Goal: Information Seeking & Learning: Learn about a topic

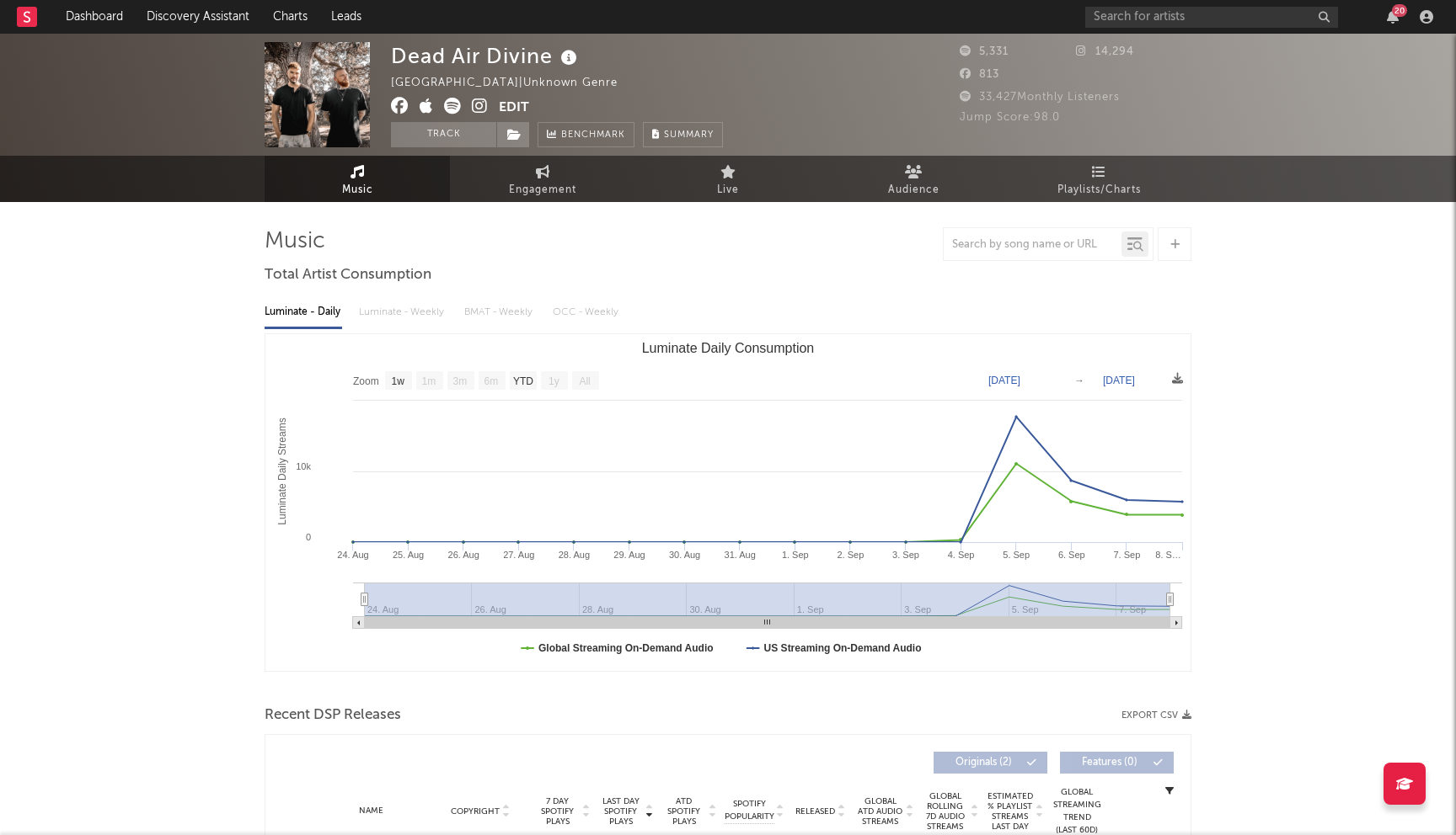
select select "1w"
click at [1189, 10] on input "text" at bounding box center [1211, 17] width 253 height 21
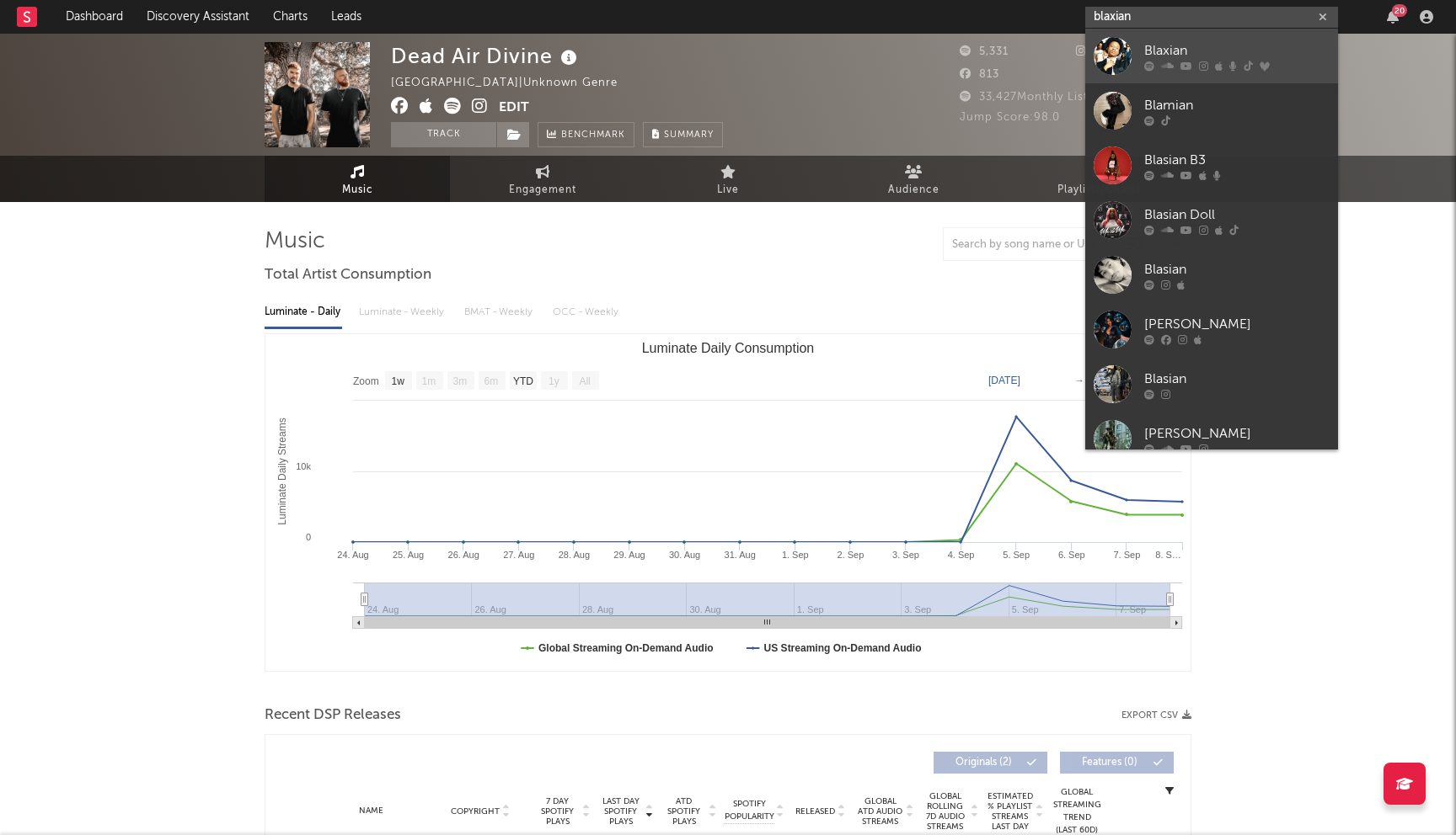
type input "blaxian"
click at [1162, 63] on icon at bounding box center [1167, 66] width 13 height 10
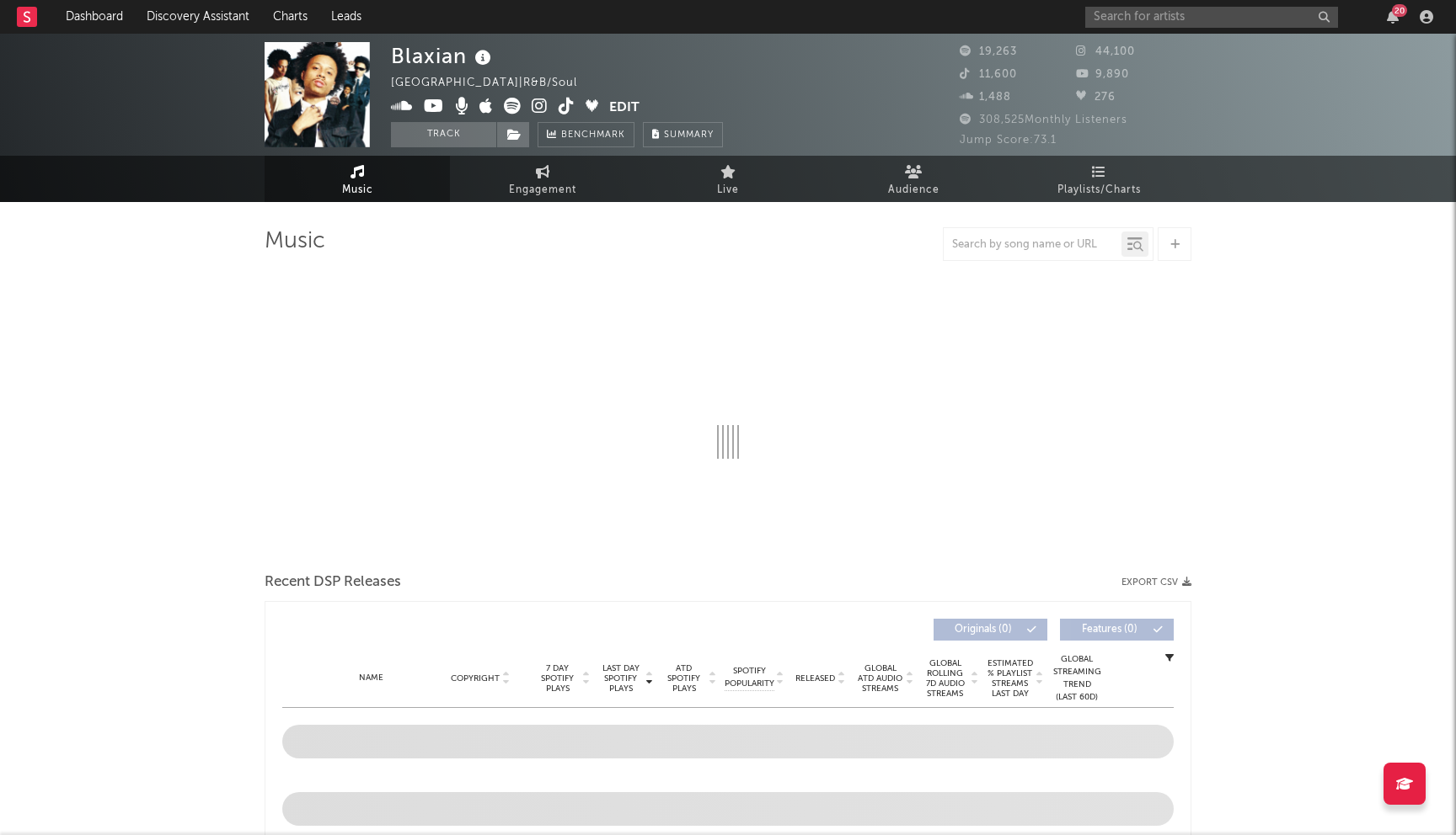
select select "6m"
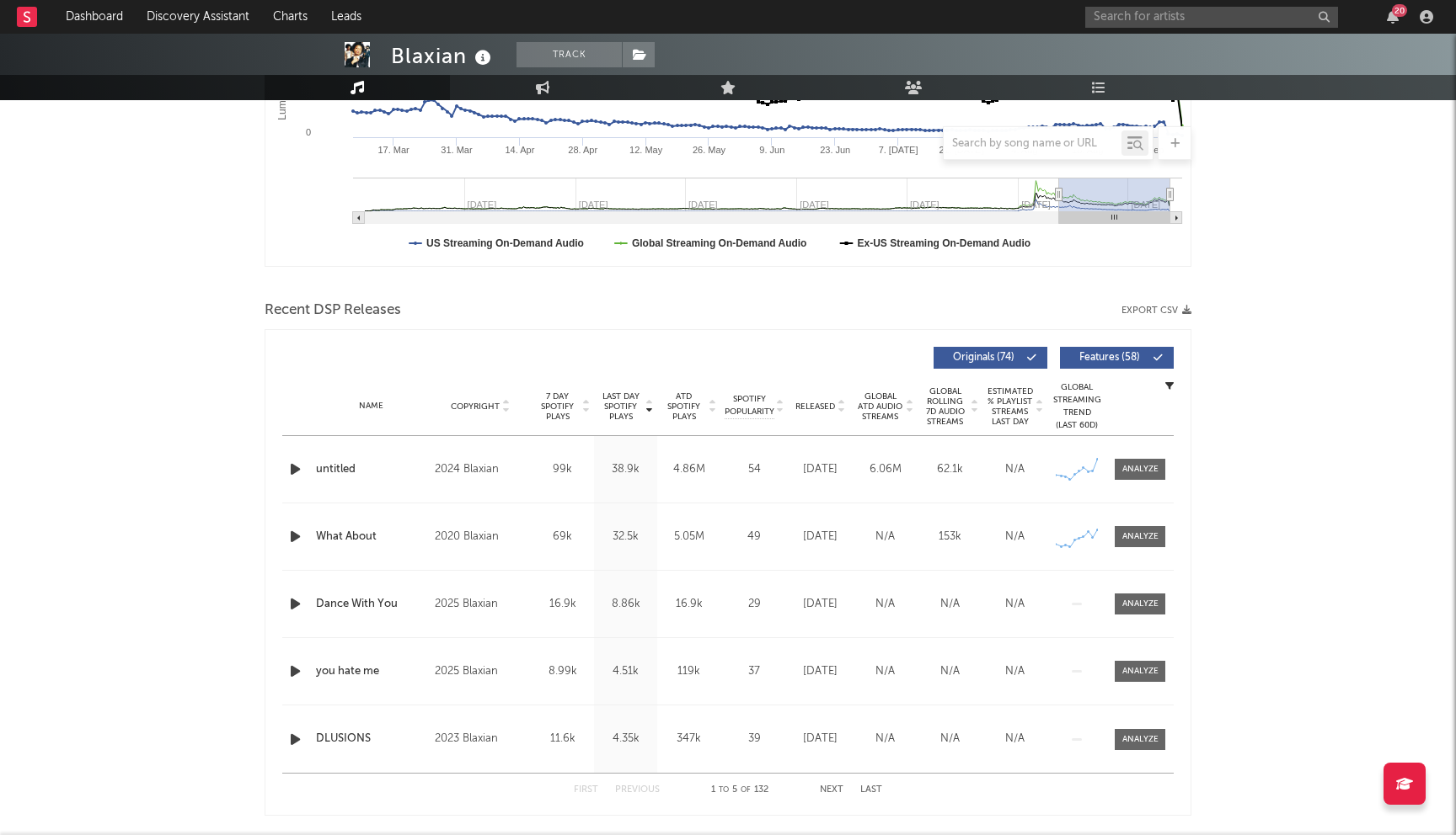
scroll to position [406, 0]
click at [828, 790] on button "Next" at bounding box center [831, 789] width 23 height 10
click at [1124, 22] on input "text" at bounding box center [1211, 17] width 253 height 21
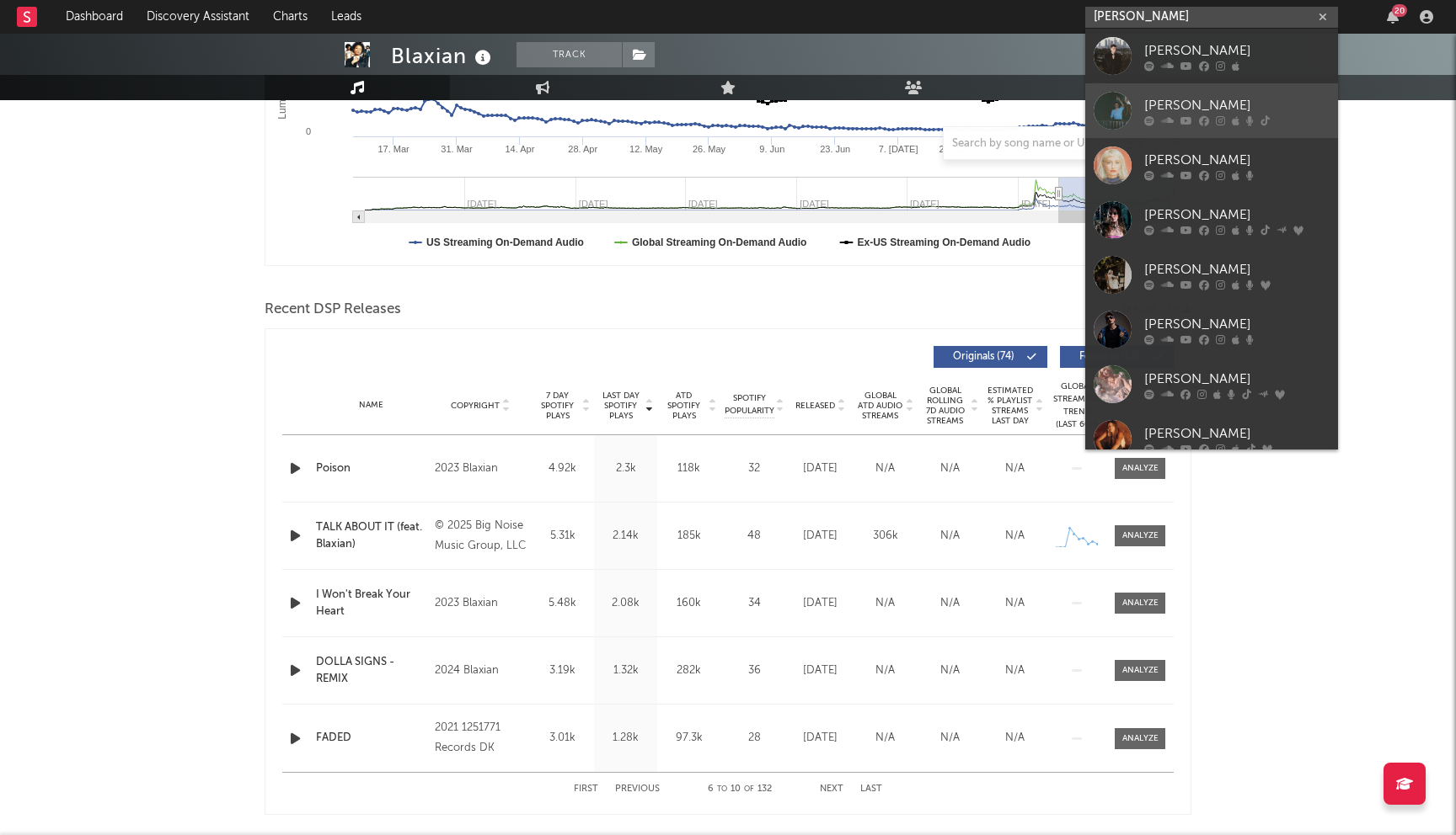
type input "[PERSON_NAME]"
click at [1161, 95] on link "[PERSON_NAME]" at bounding box center [1211, 110] width 253 height 55
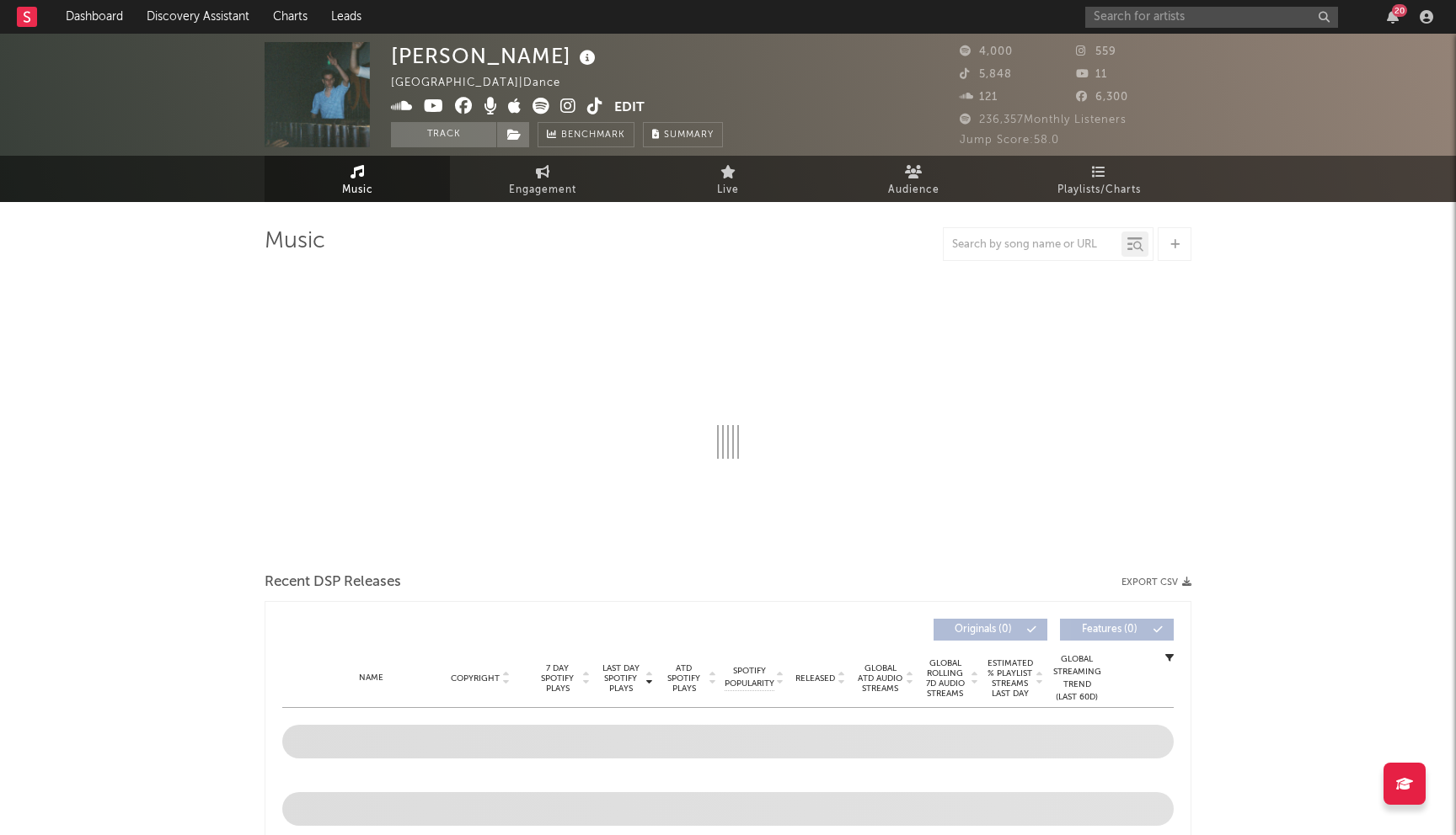
select select "6m"
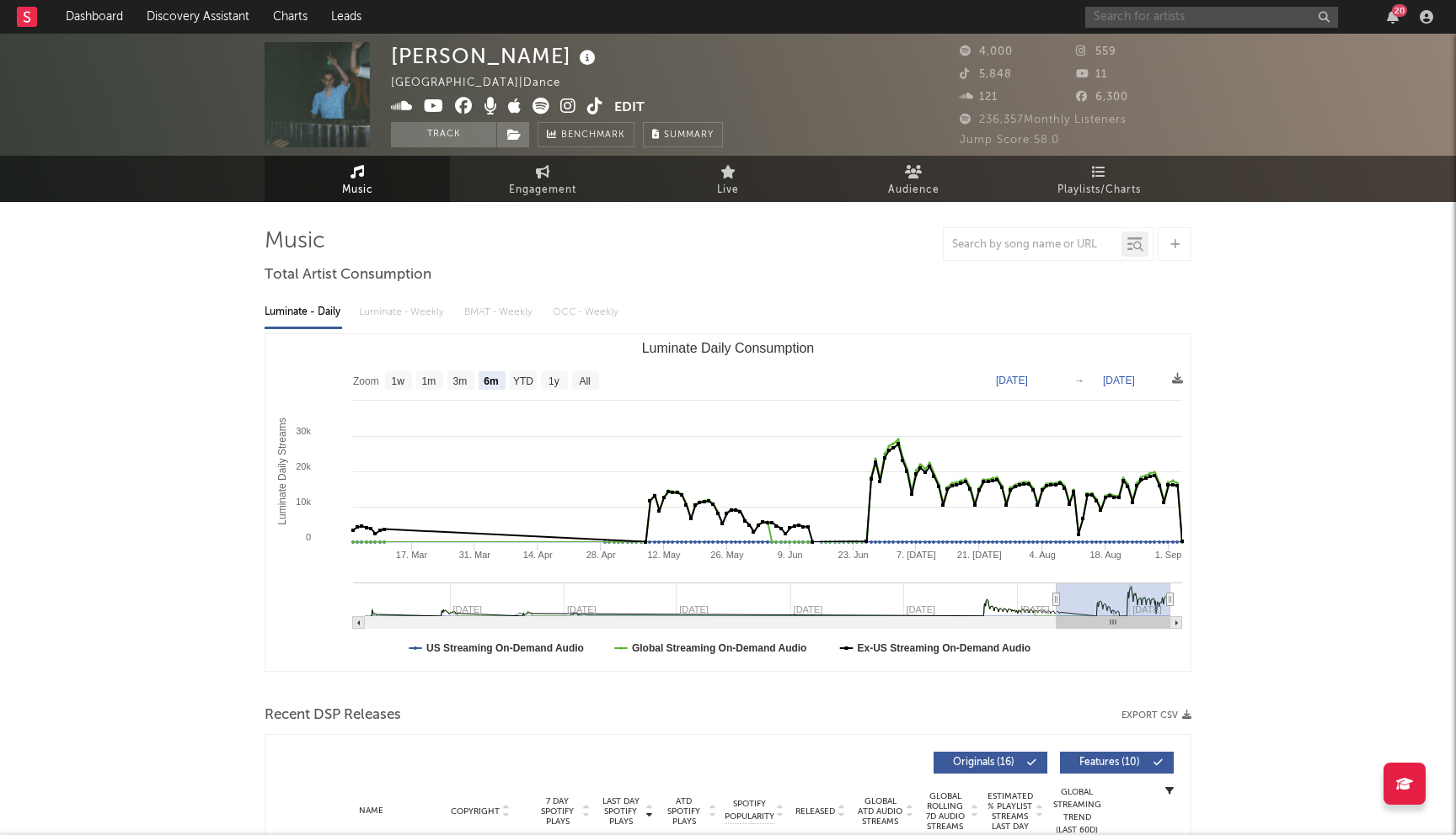
click at [1167, 17] on input "text" at bounding box center [1211, 17] width 253 height 21
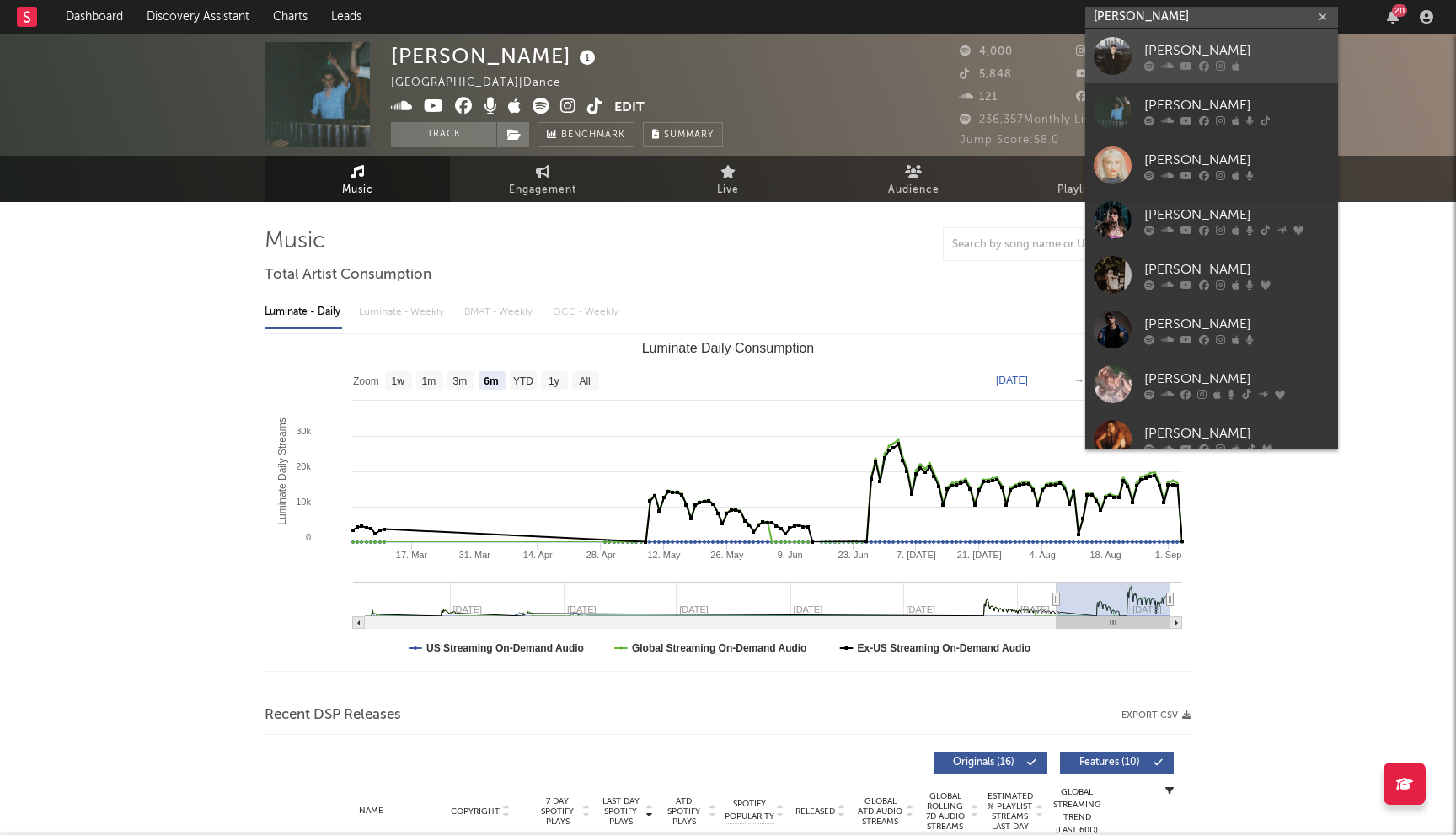
type input "[PERSON_NAME]"
click at [1151, 35] on link "[PERSON_NAME]" at bounding box center [1211, 56] width 253 height 55
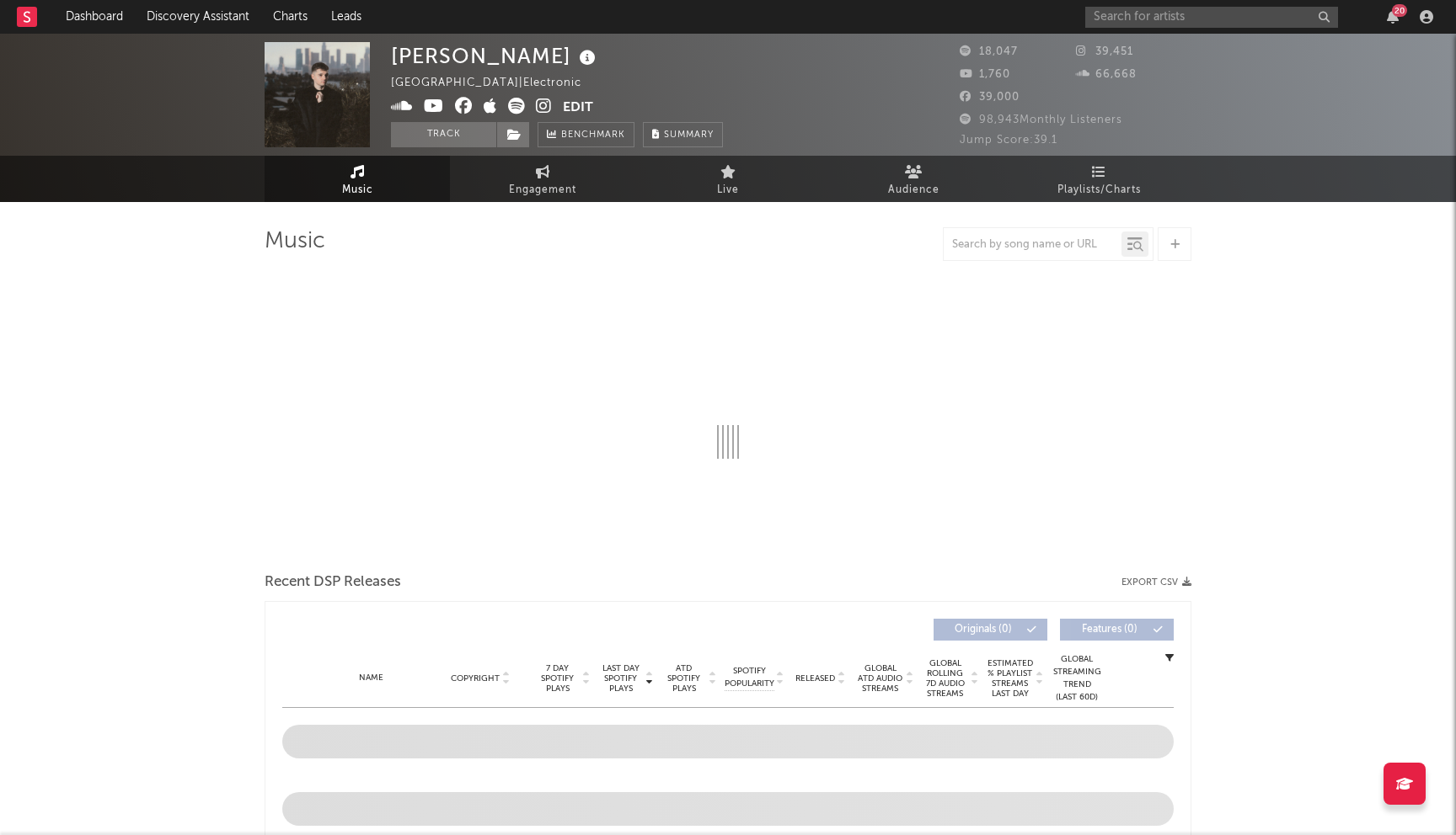
select select "6m"
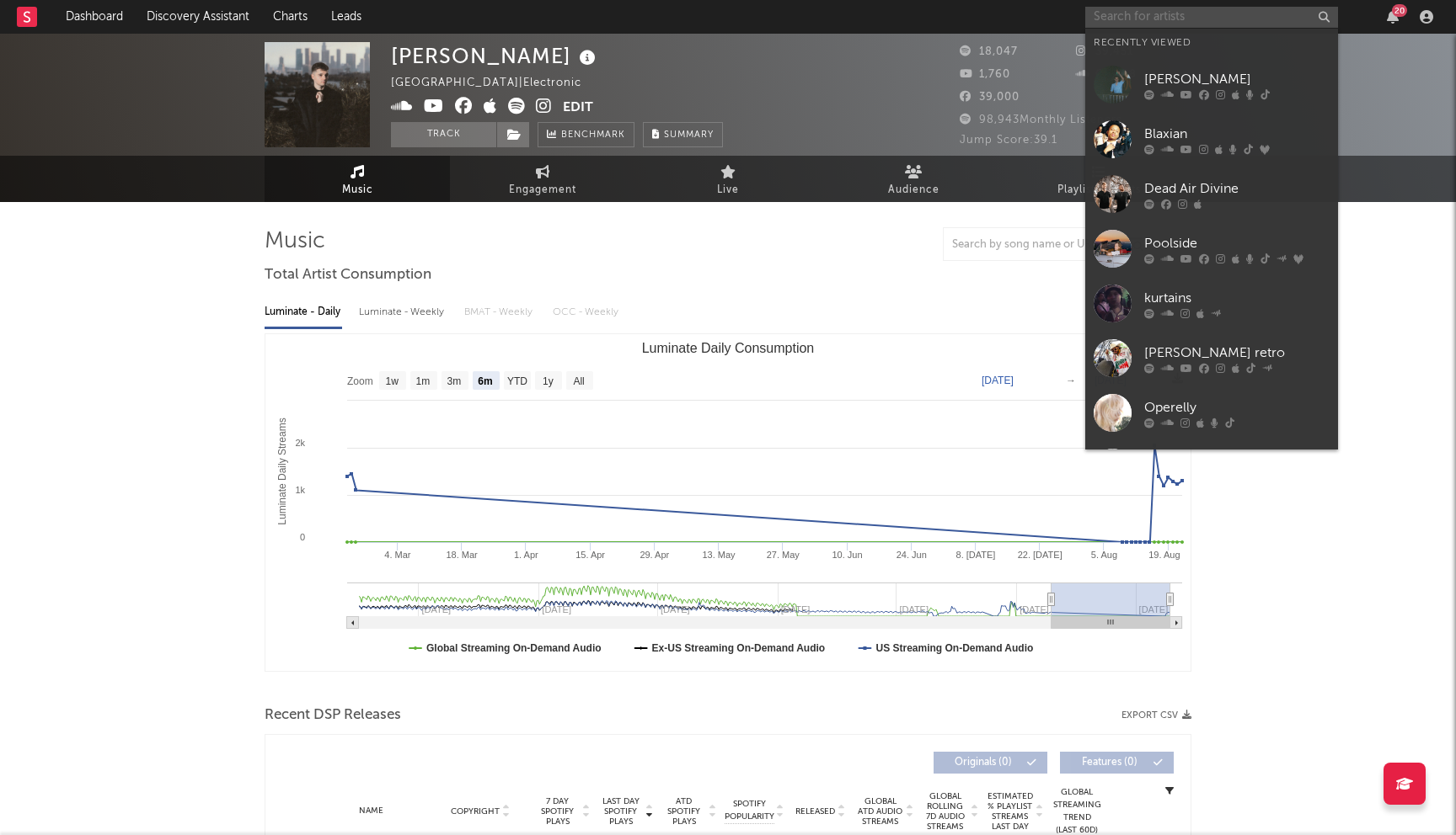
click at [1117, 7] on input "text" at bounding box center [1211, 17] width 253 height 21
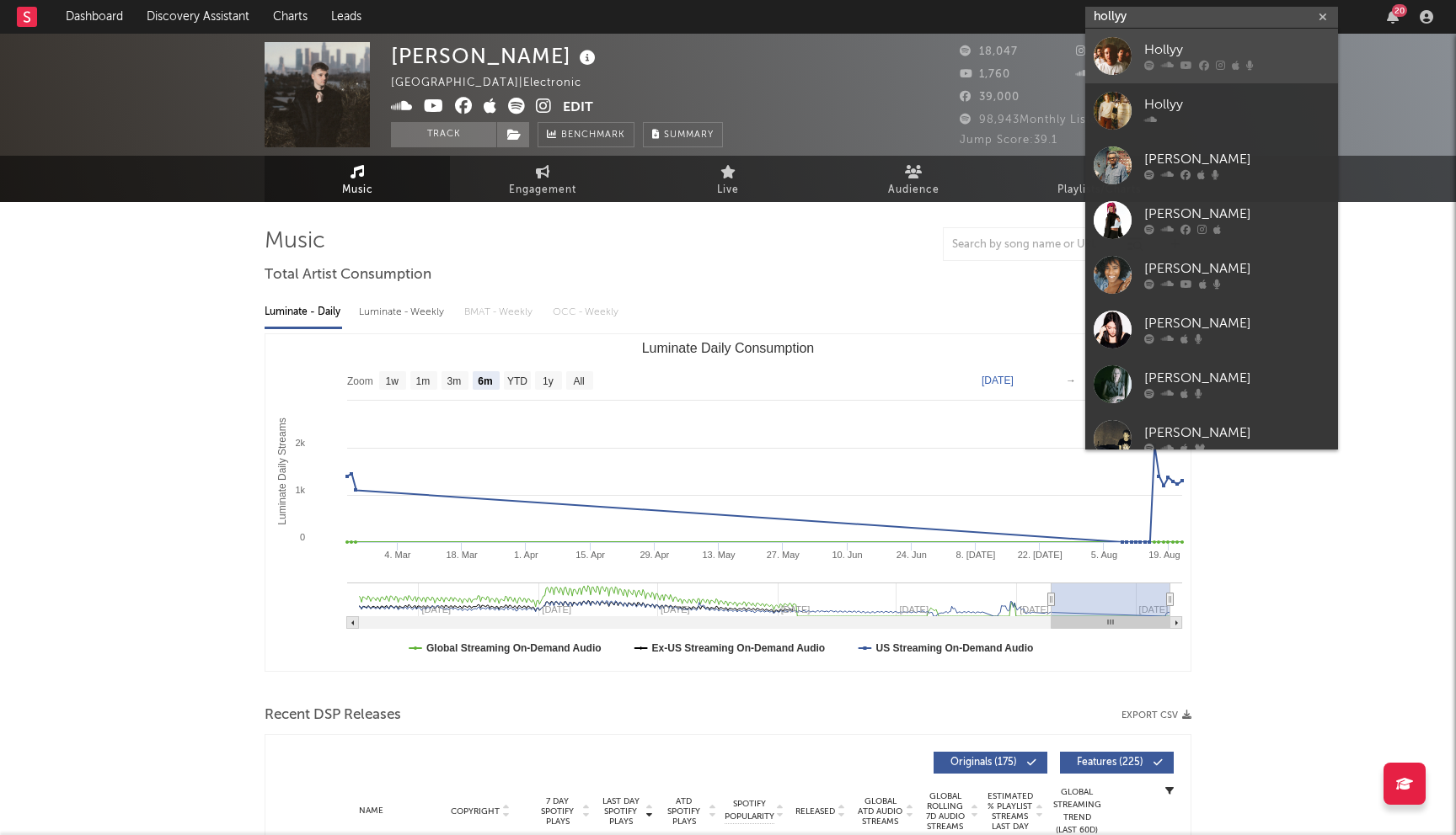
type input "hollyy"
click at [1139, 54] on link "Hollyy" at bounding box center [1211, 56] width 253 height 55
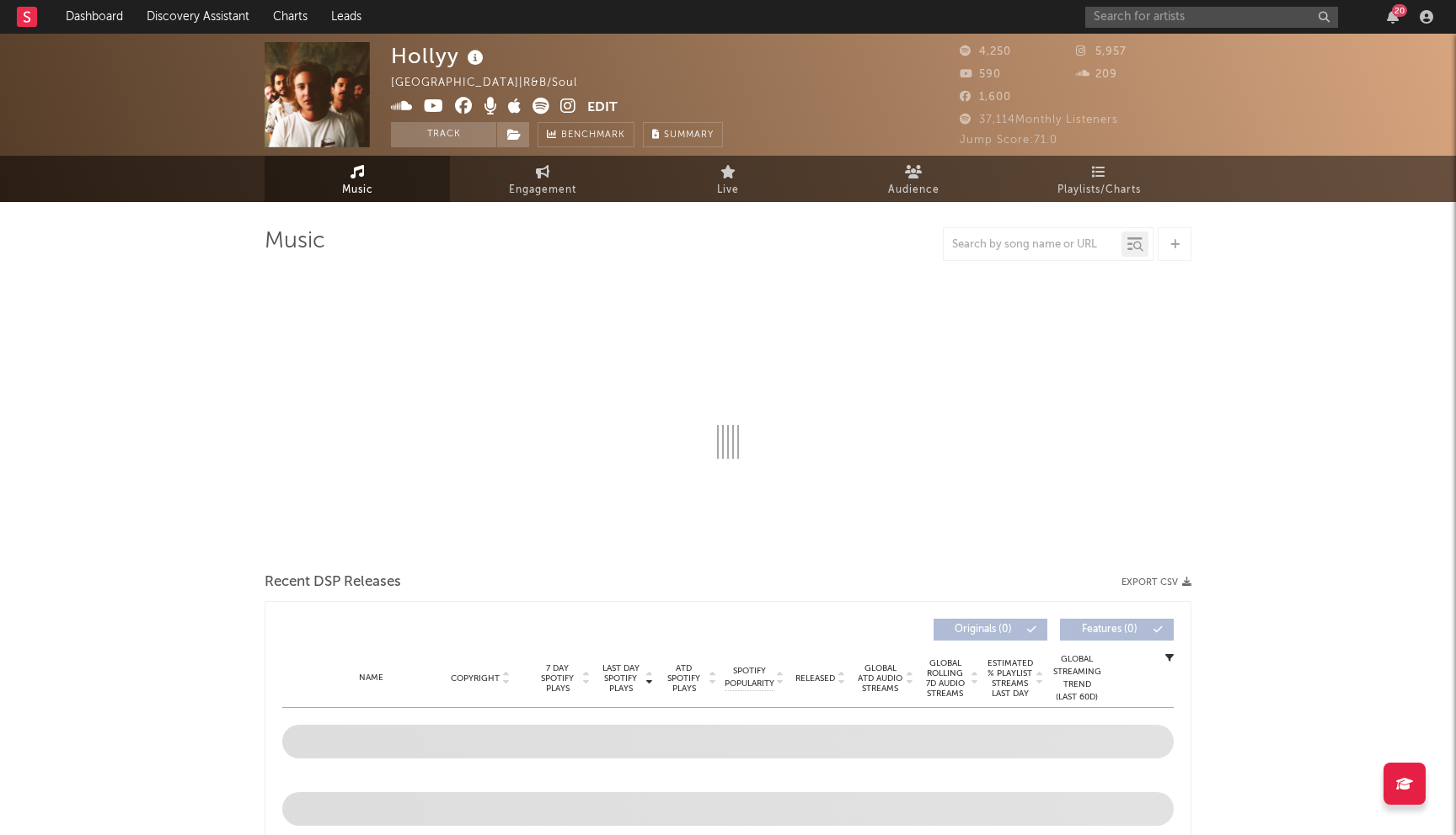
select select "1w"
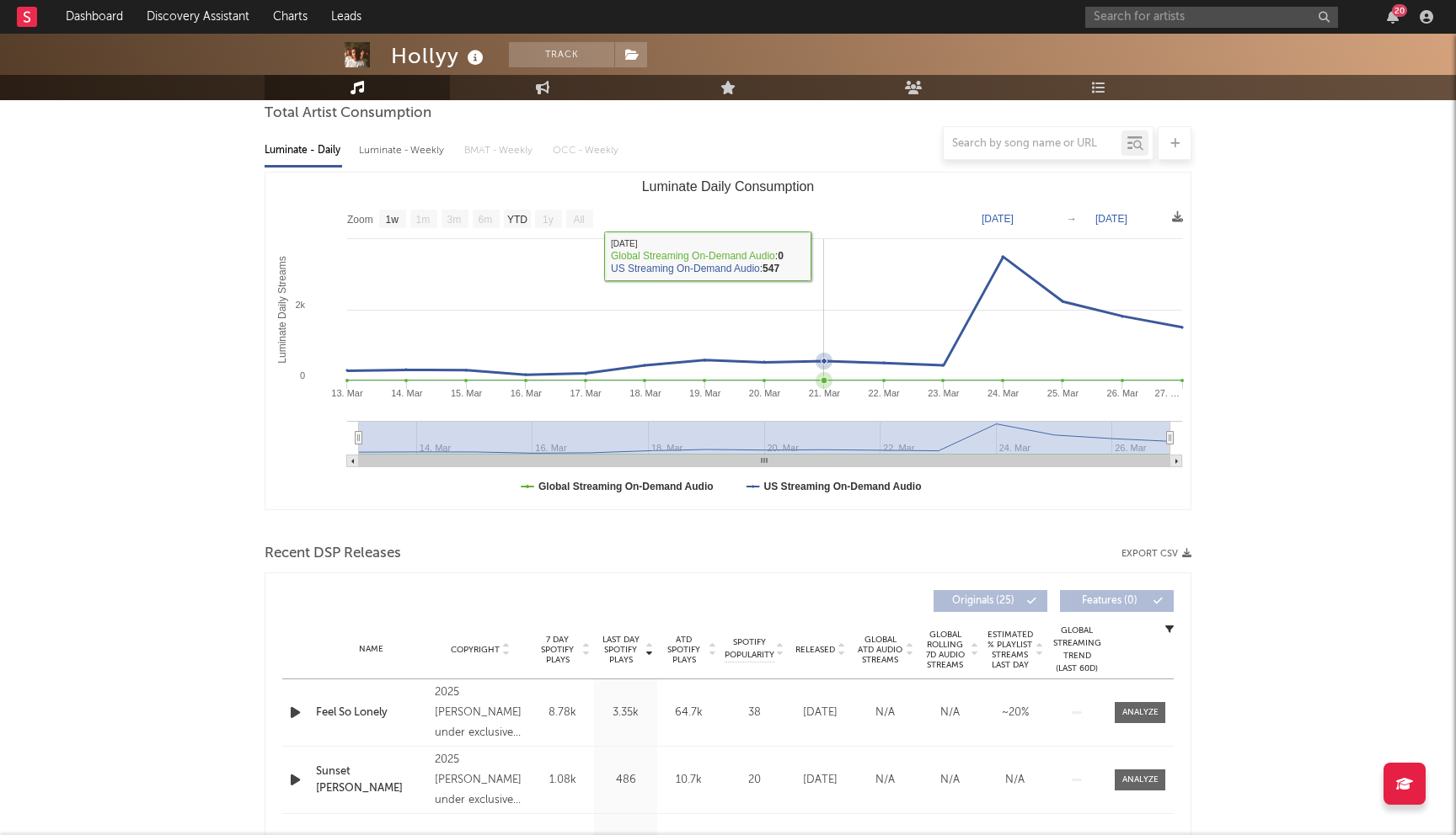
scroll to position [397, 0]
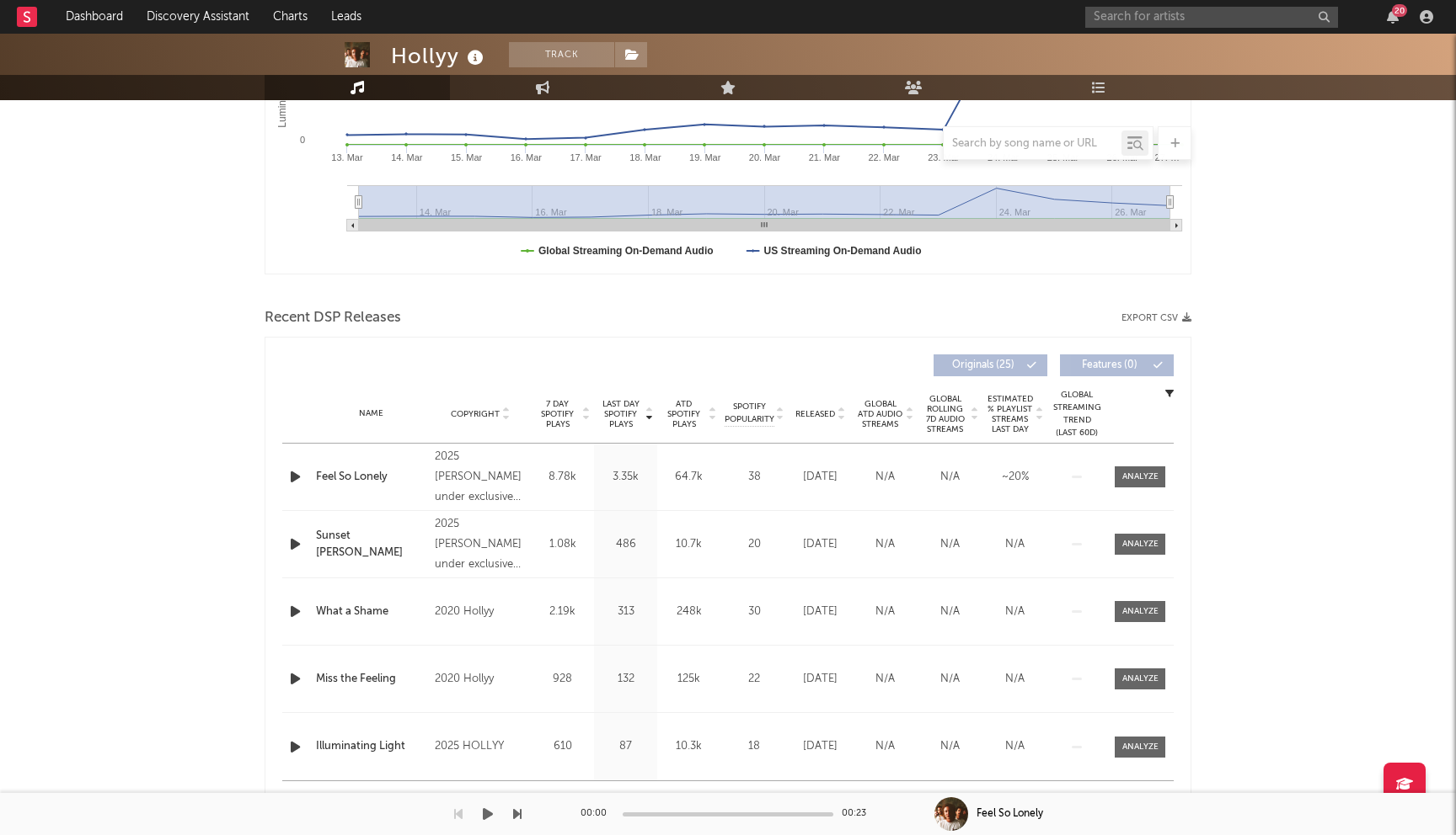
click at [829, 797] on div "00:00 00:23" at bounding box center [728, 814] width 295 height 42
click at [831, 800] on div "00:00 00:23" at bounding box center [728, 814] width 295 height 42
click at [831, 796] on div "00:00 00:23" at bounding box center [728, 814] width 295 height 42
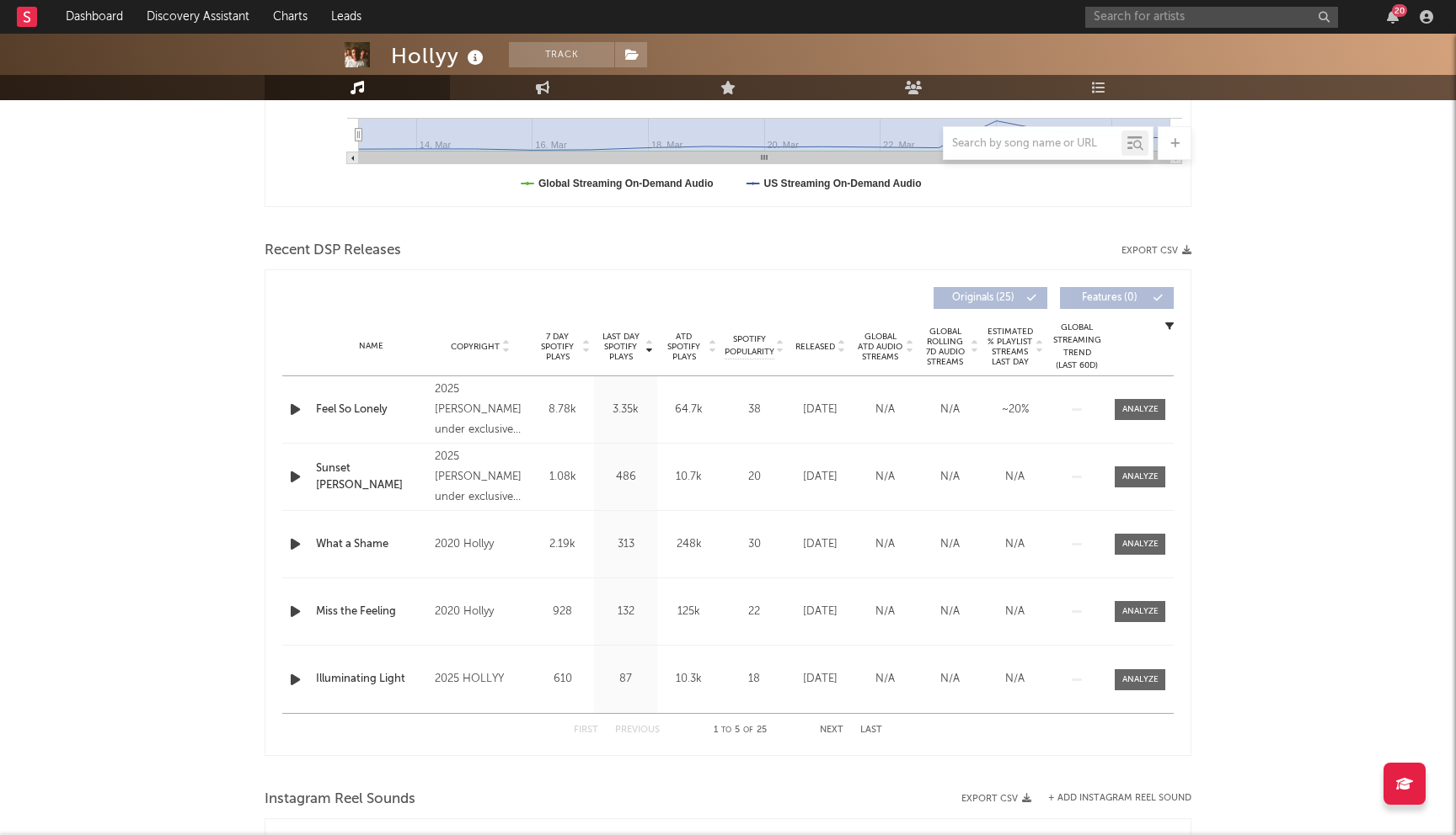
scroll to position [472, 0]
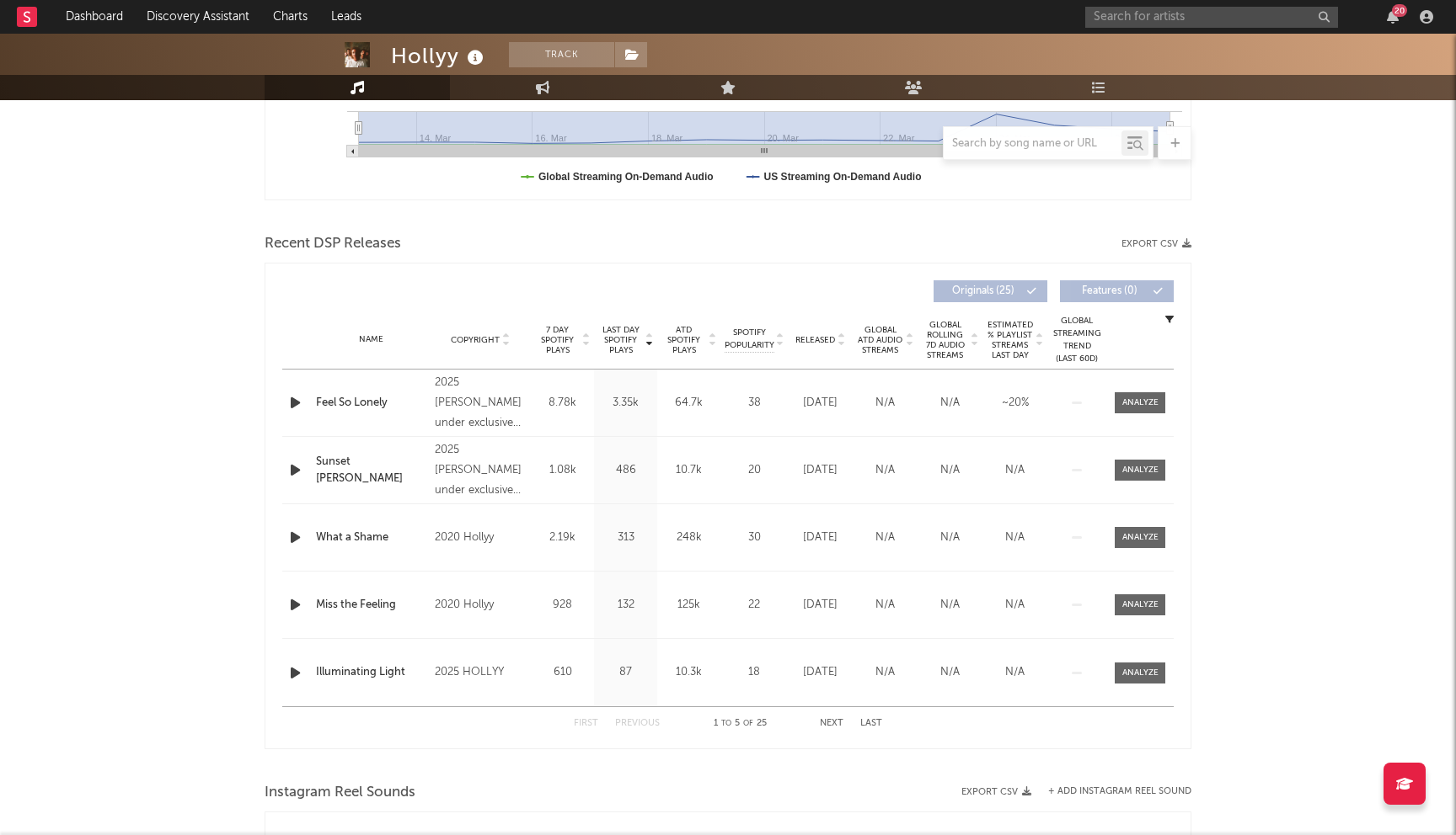
click at [831, 724] on button "Next" at bounding box center [831, 724] width 23 height 10
click at [631, 723] on button "Previous" at bounding box center [636, 724] width 44 height 10
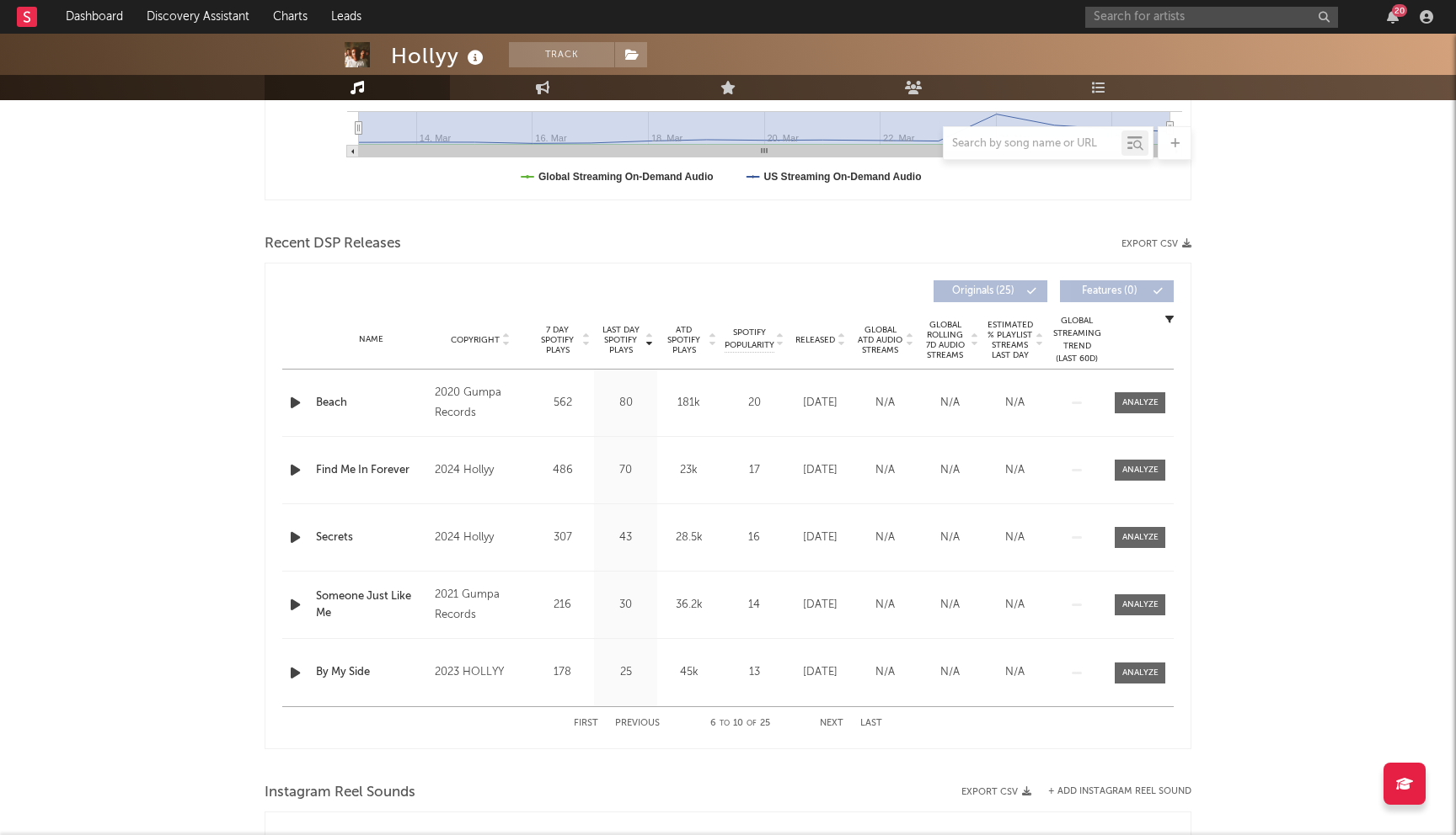
click at [631, 723] on button "Previous" at bounding box center [636, 724] width 44 height 10
click at [828, 341] on span "Released" at bounding box center [815, 341] width 40 height 10
click at [826, 343] on span "Released" at bounding box center [815, 341] width 40 height 10
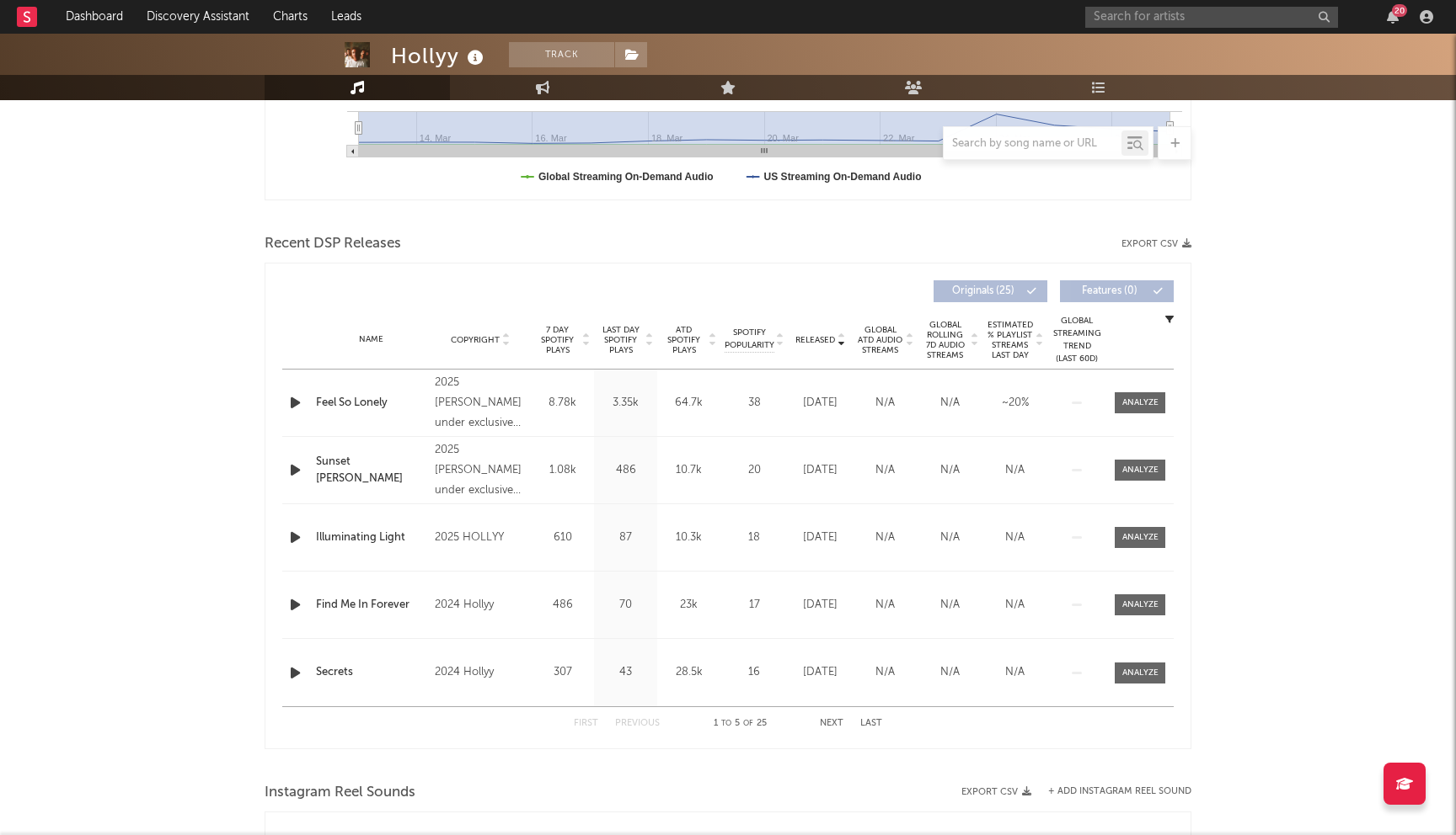
click at [826, 343] on span "Released" at bounding box center [815, 341] width 40 height 10
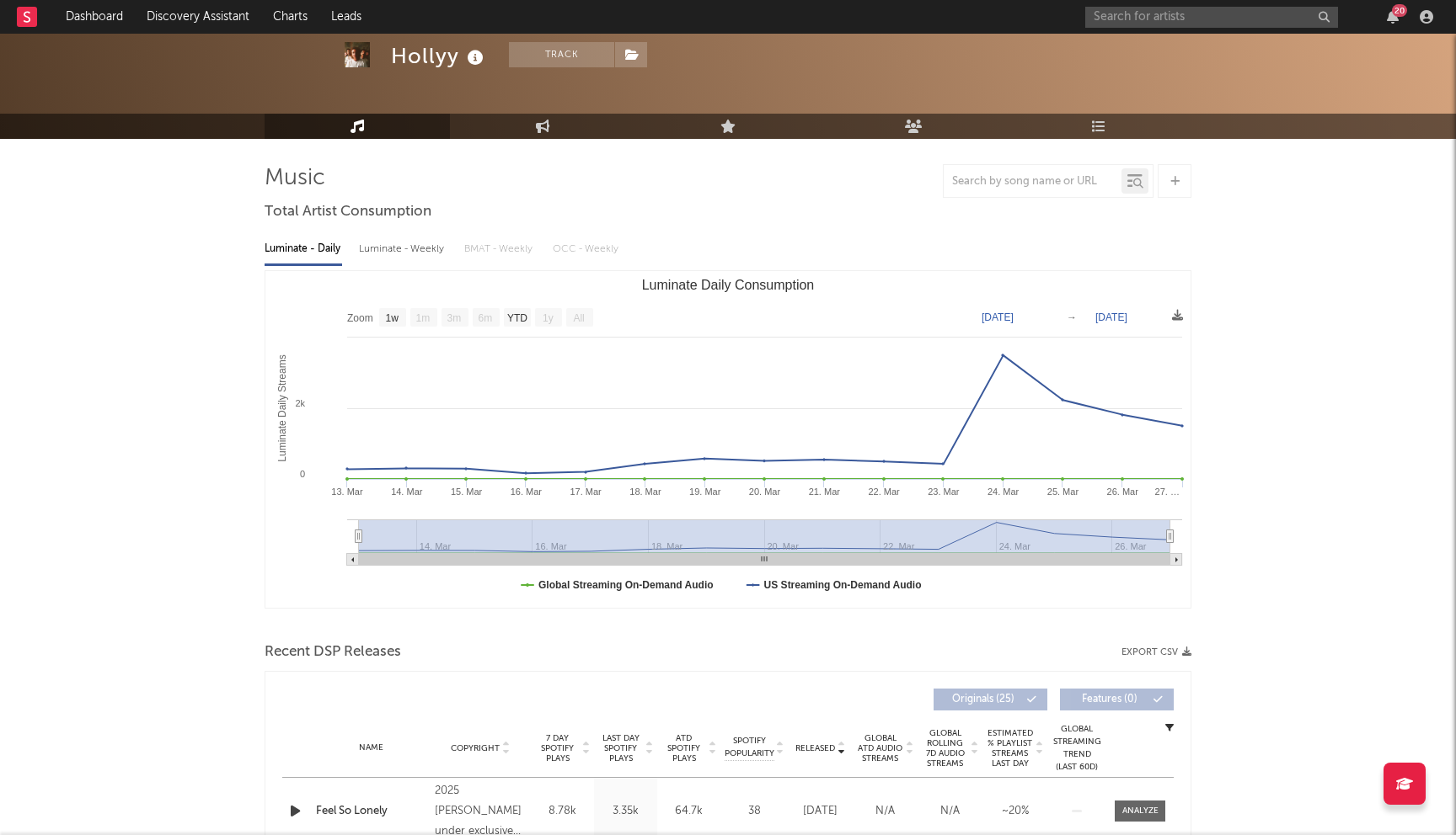
scroll to position [0, 0]
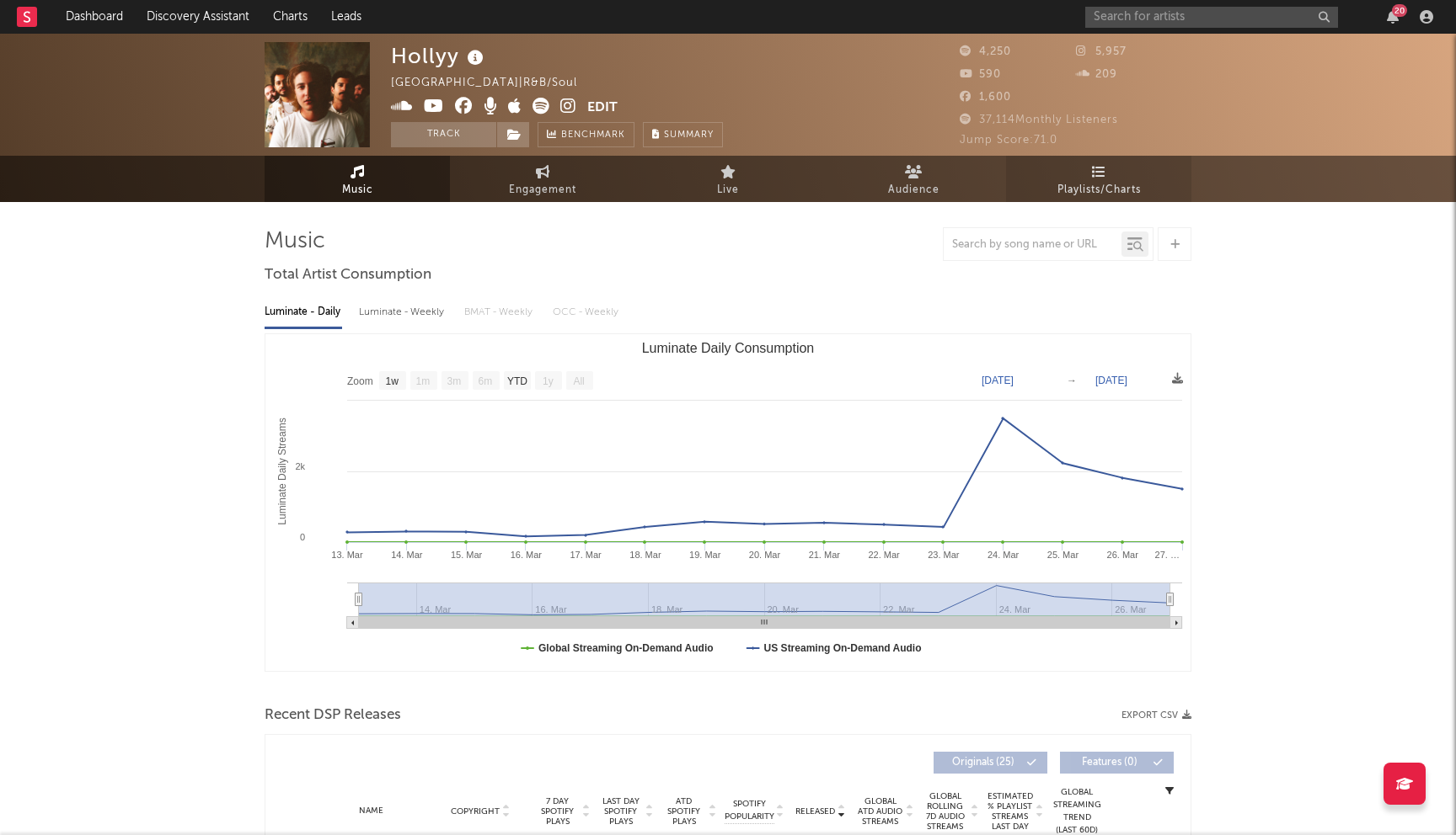
click at [1130, 185] on span "Playlists/Charts" at bounding box center [1099, 189] width 83 height 20
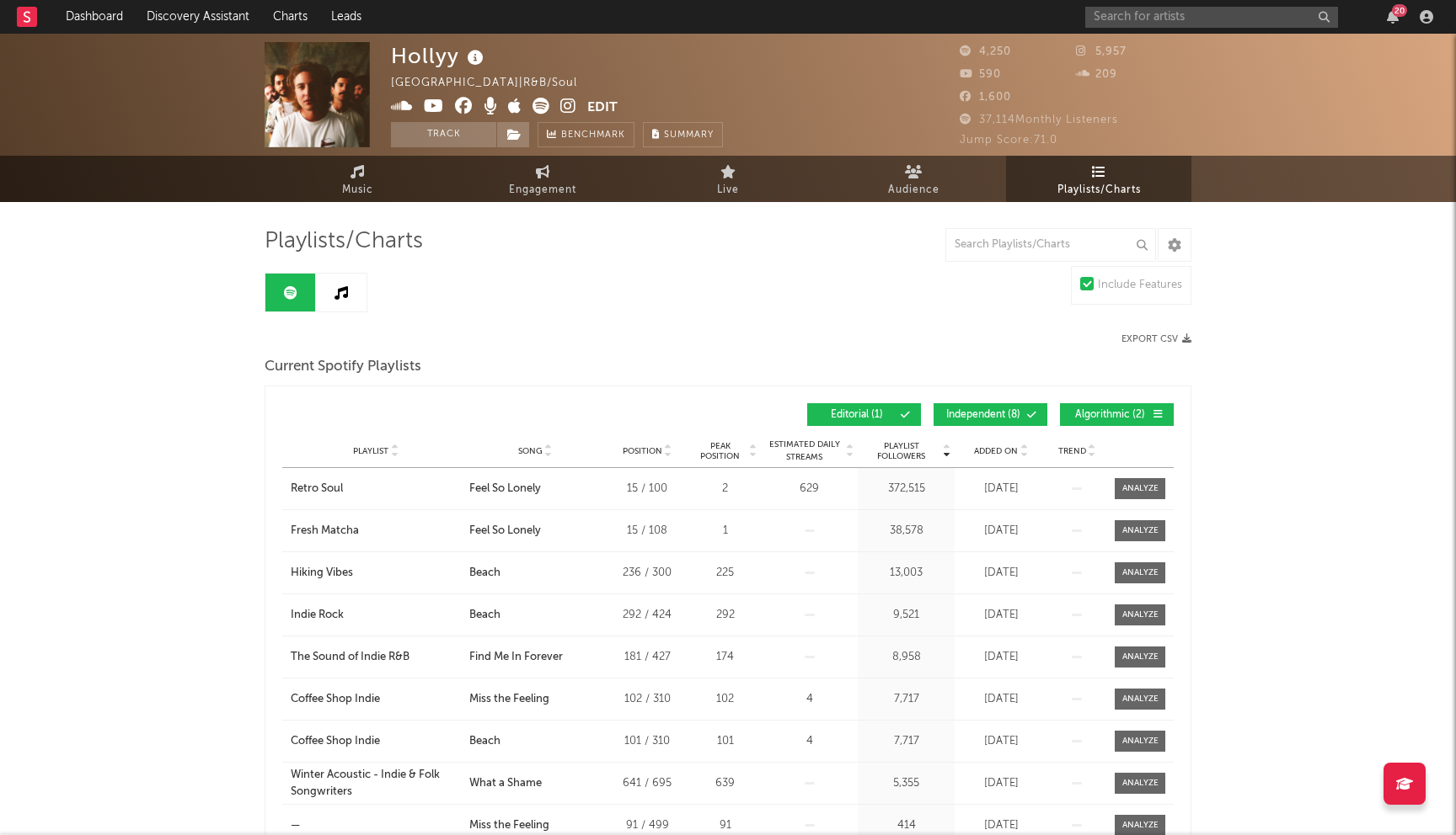
click at [971, 419] on span "Independent ( 8 )" at bounding box center [982, 415] width 77 height 10
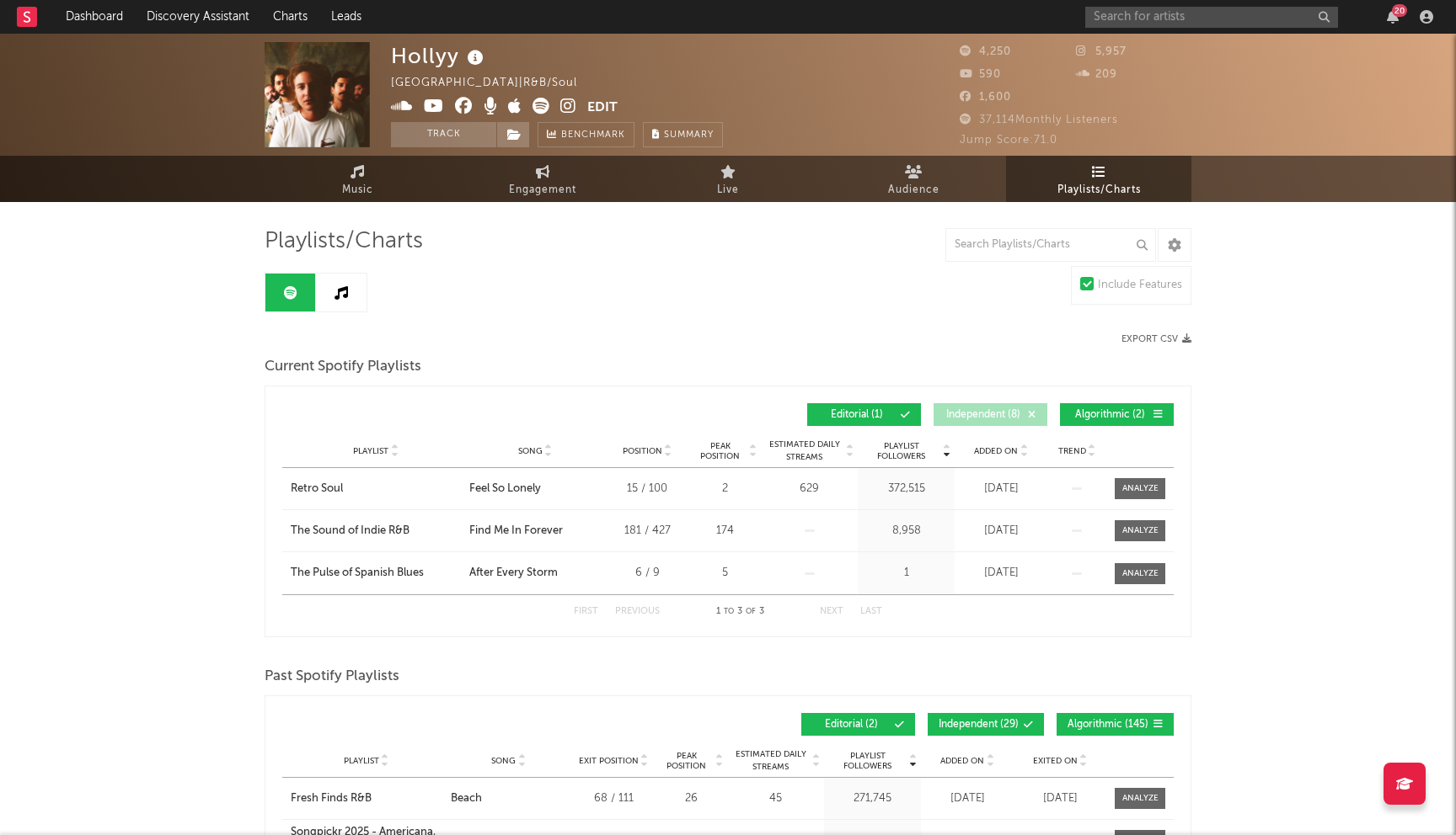
click at [1114, 413] on span "Algorithmic ( 2 )" at bounding box center [1109, 415] width 77 height 10
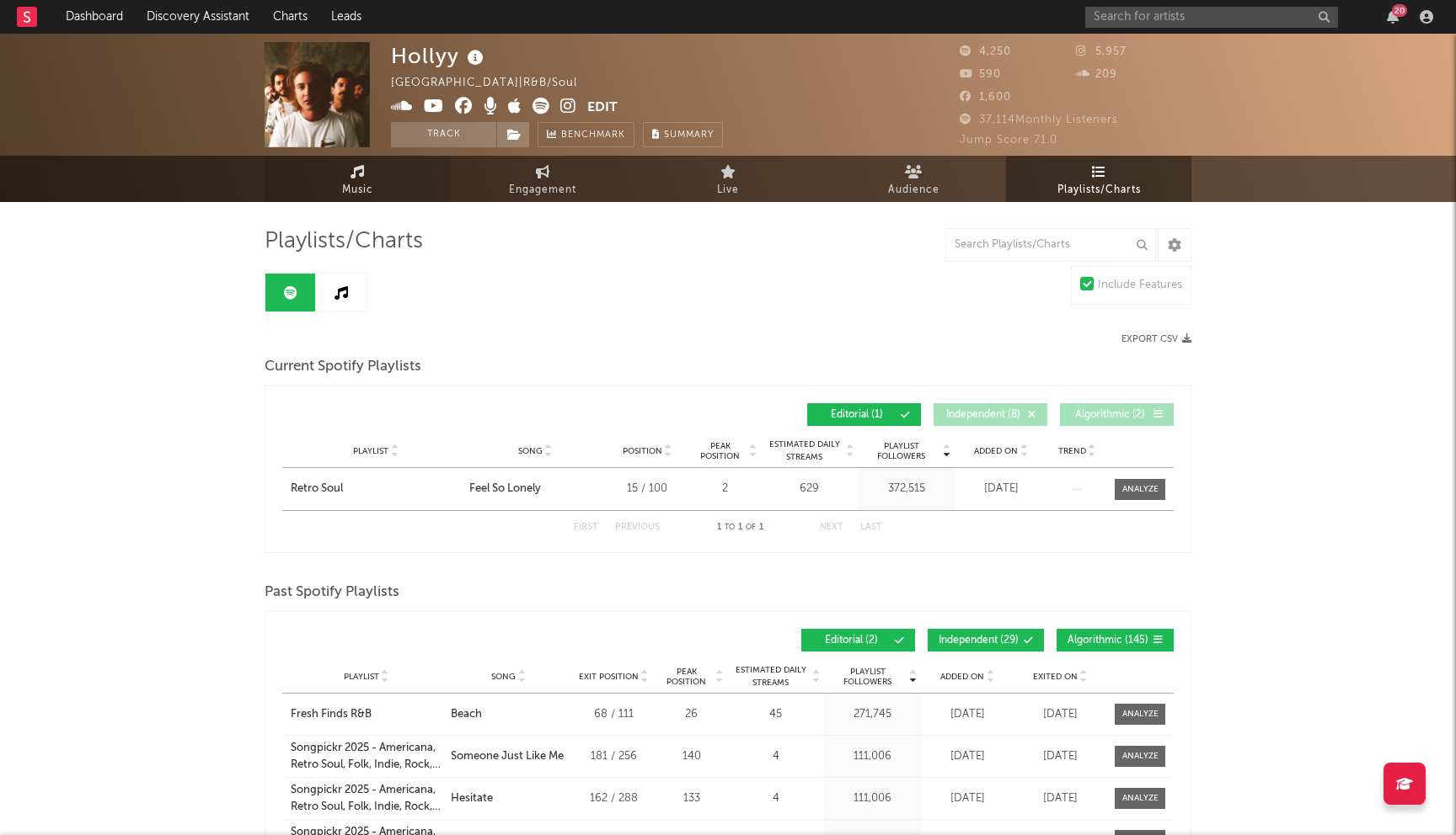
click at [352, 195] on span "Music" at bounding box center [357, 189] width 31 height 20
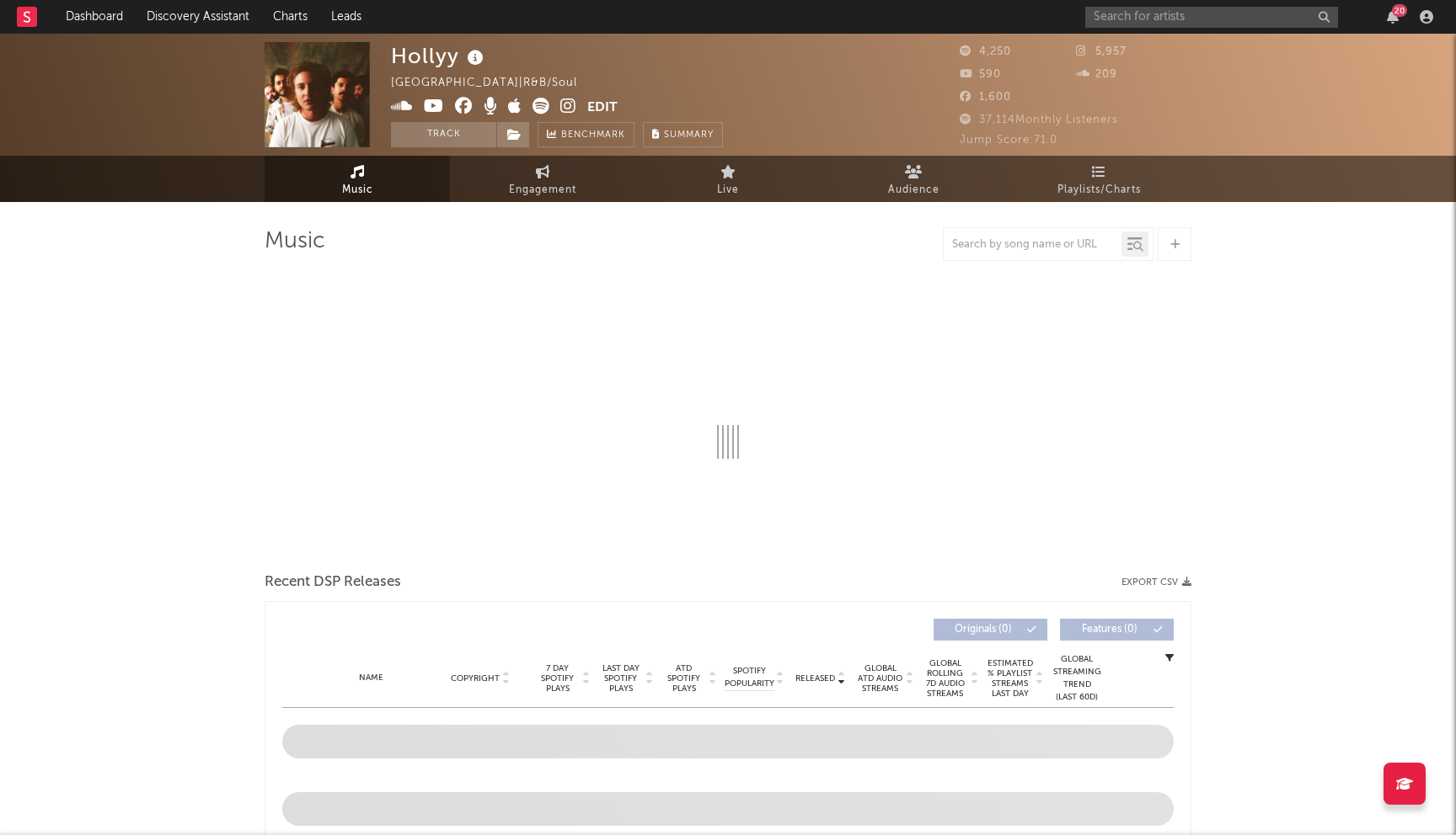
select select "1w"
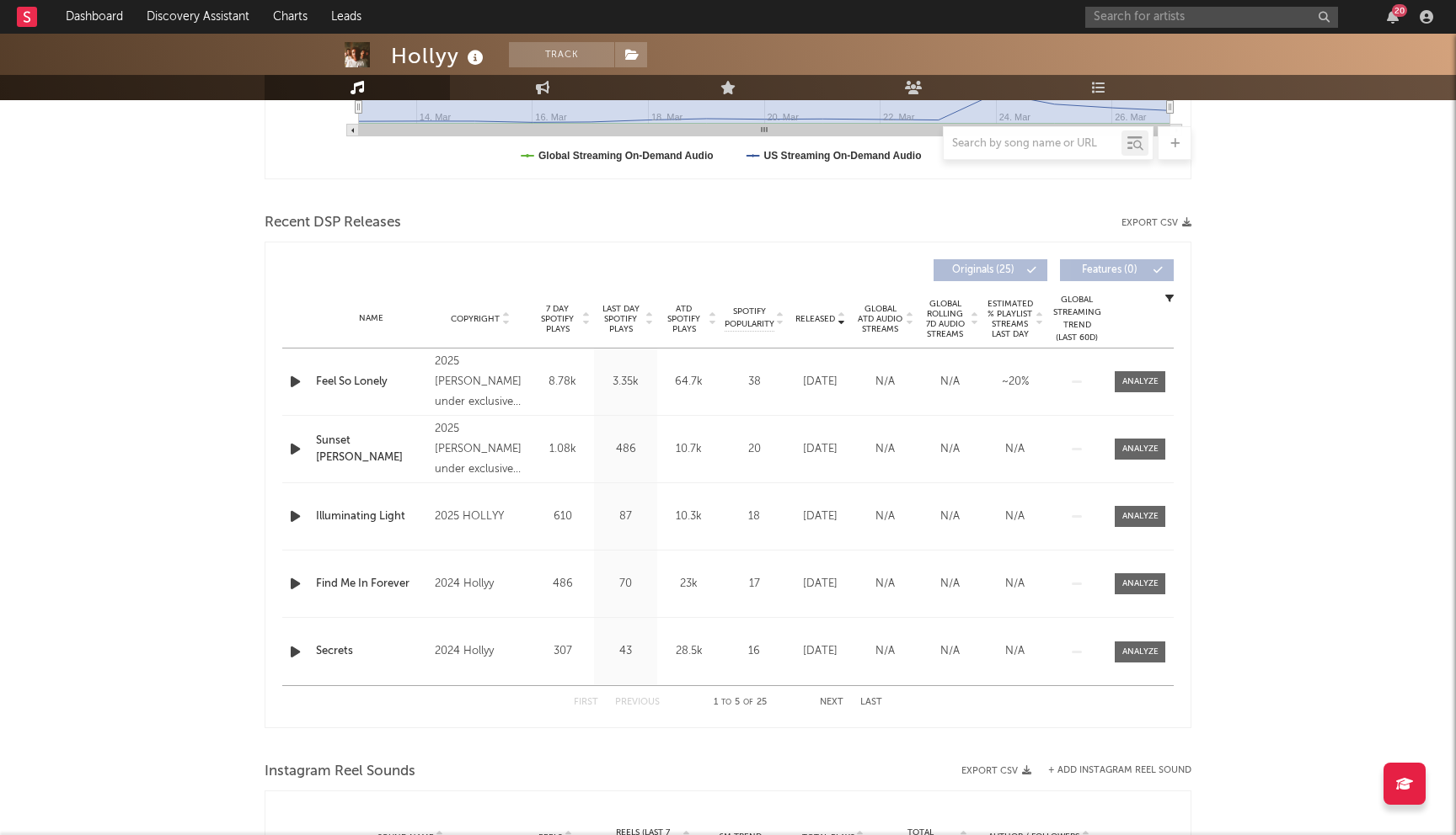
scroll to position [521, 0]
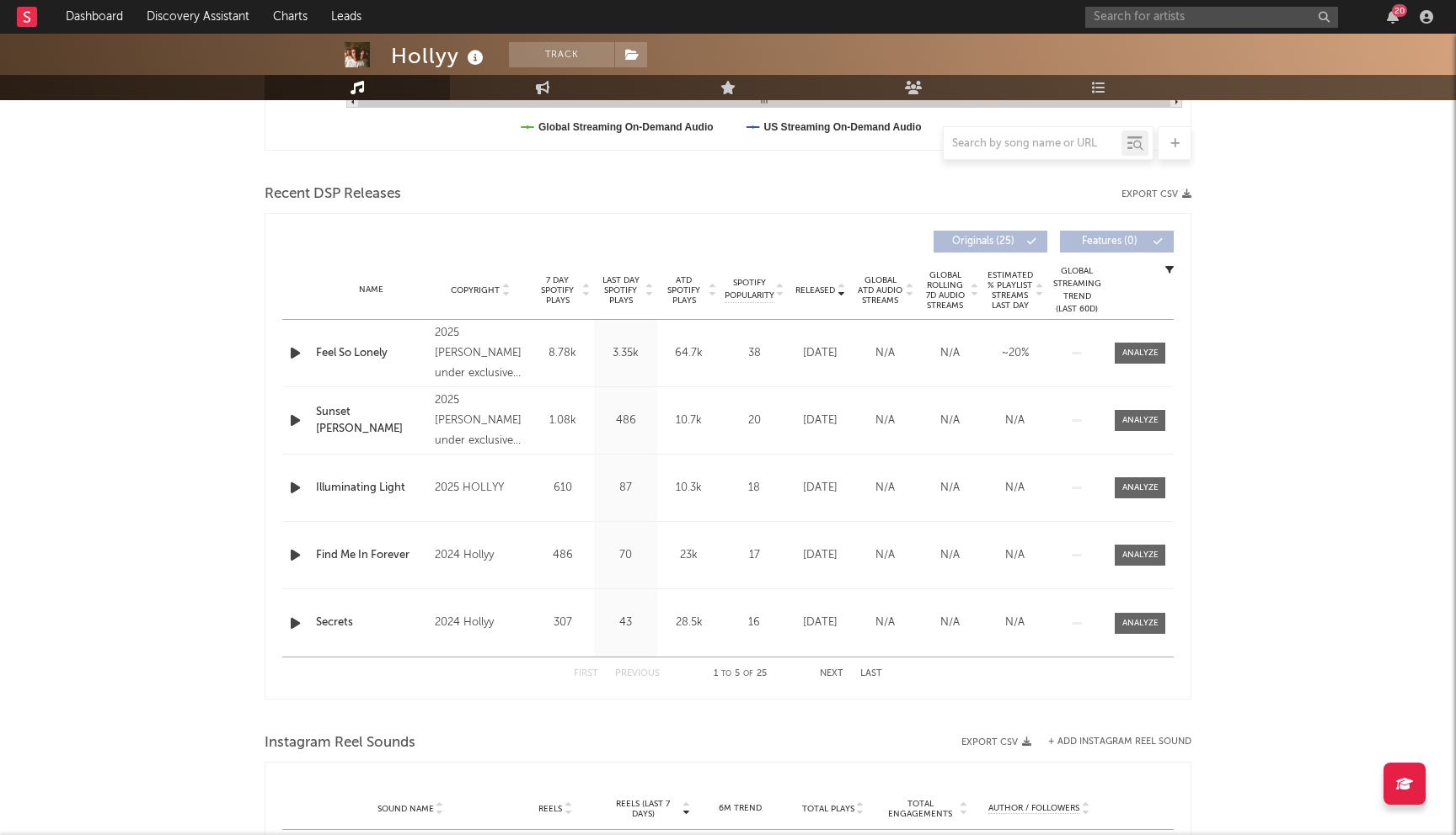
click at [362, 193] on span "Recent DSP Releases" at bounding box center [332, 194] width 136 height 20
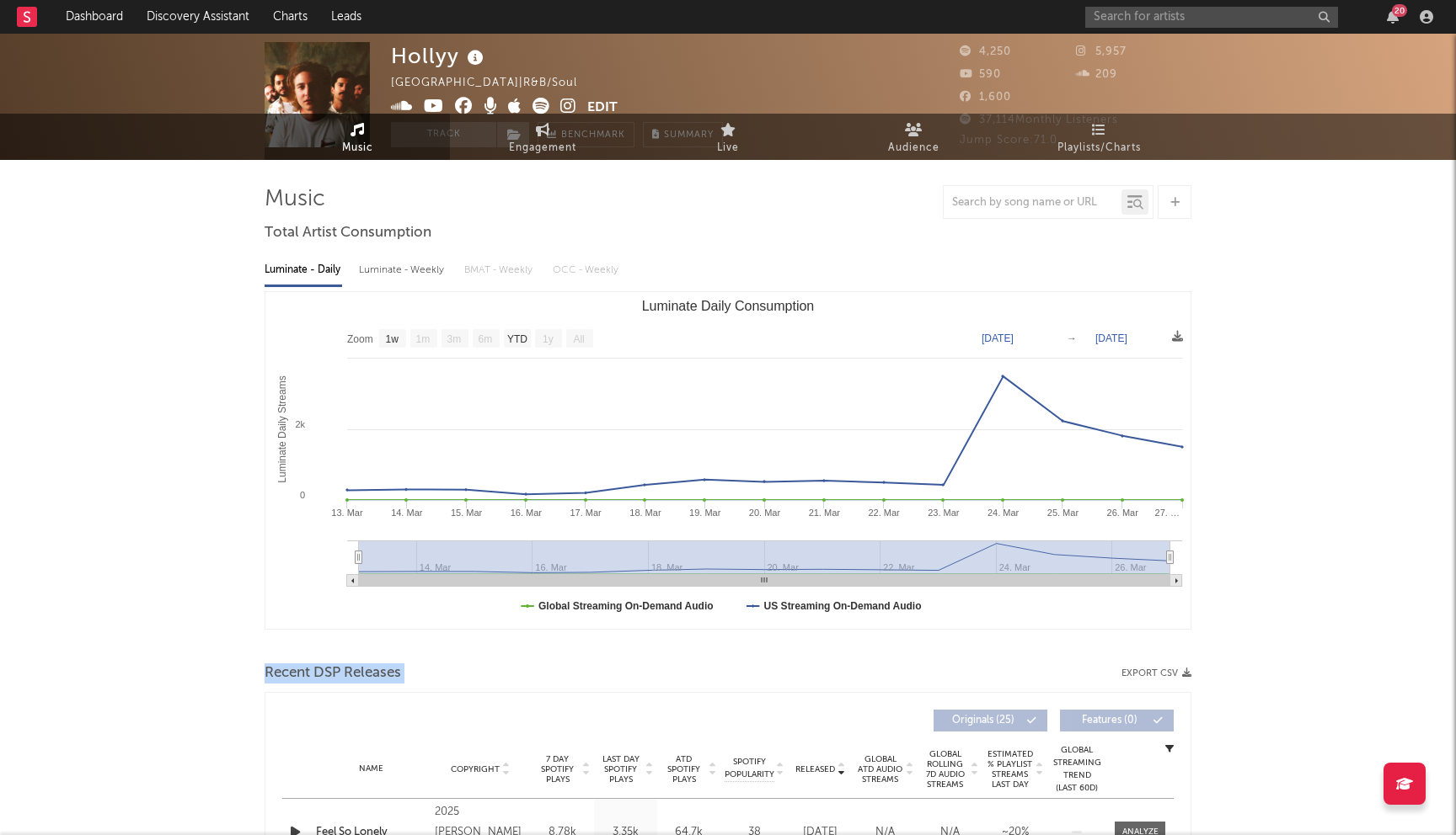
scroll to position [0, 0]
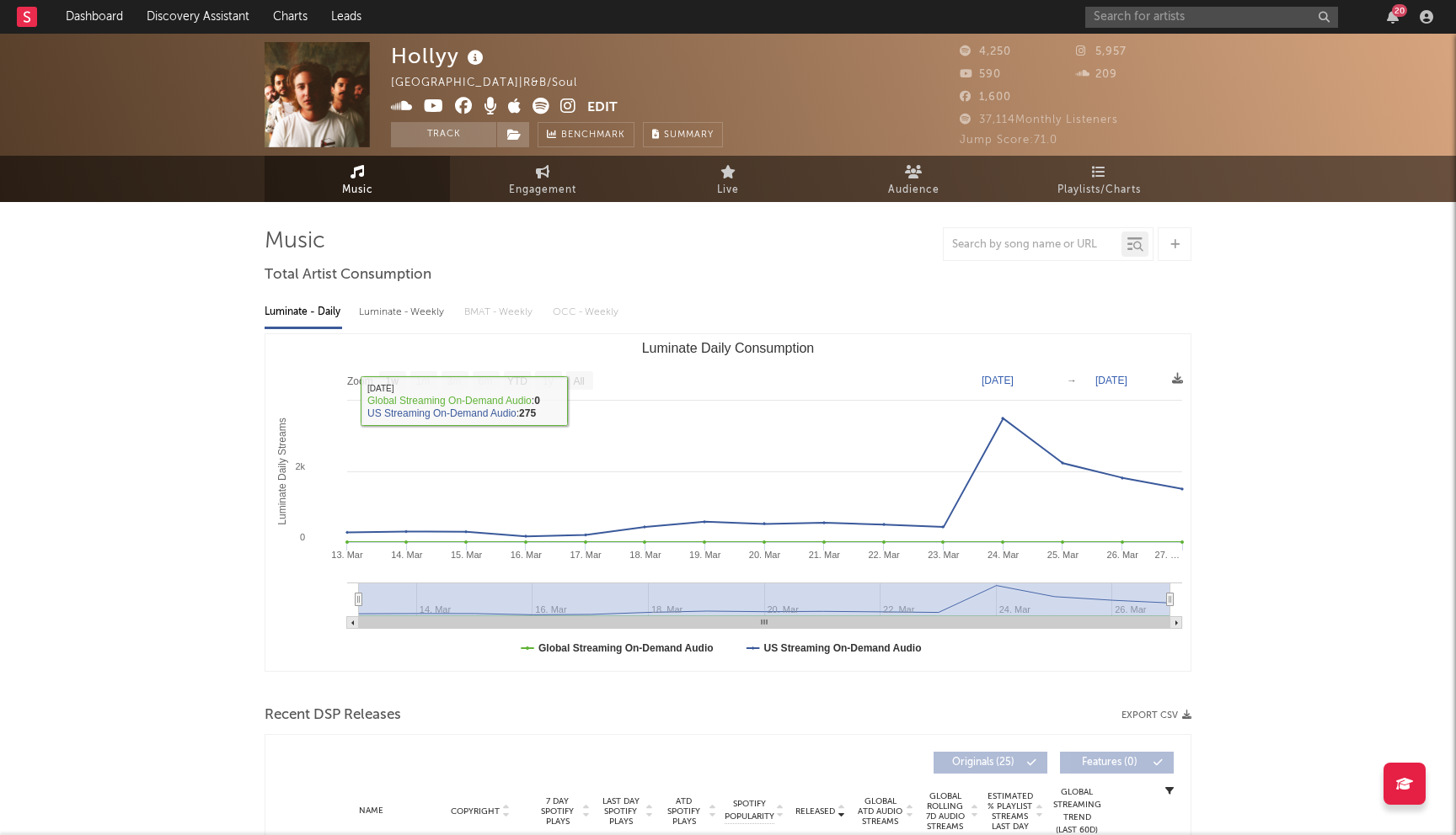
click at [218, 13] on link "Discovery Assistant" at bounding box center [197, 17] width 126 height 34
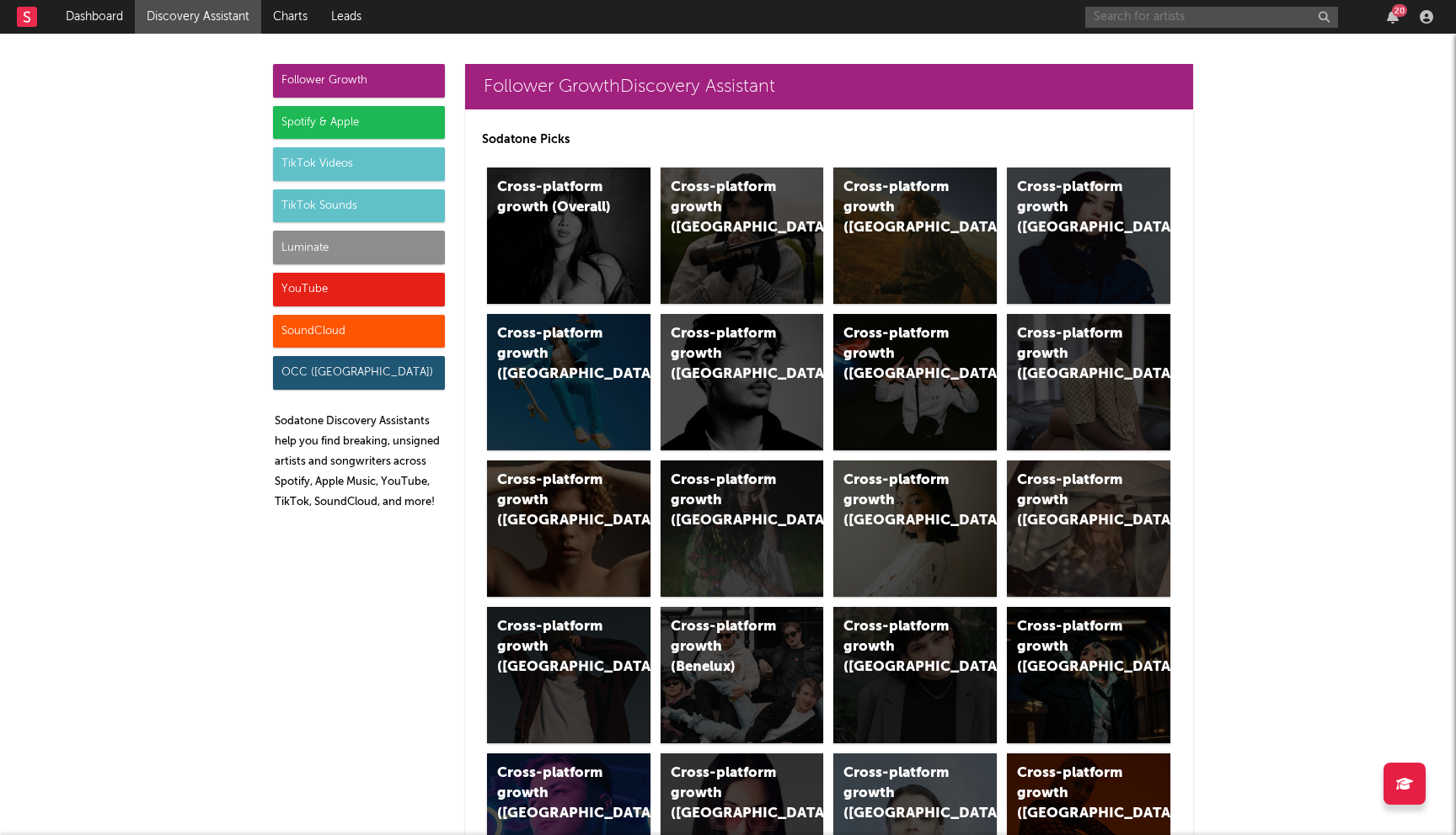
click at [1171, 15] on input "text" at bounding box center [1211, 17] width 253 height 21
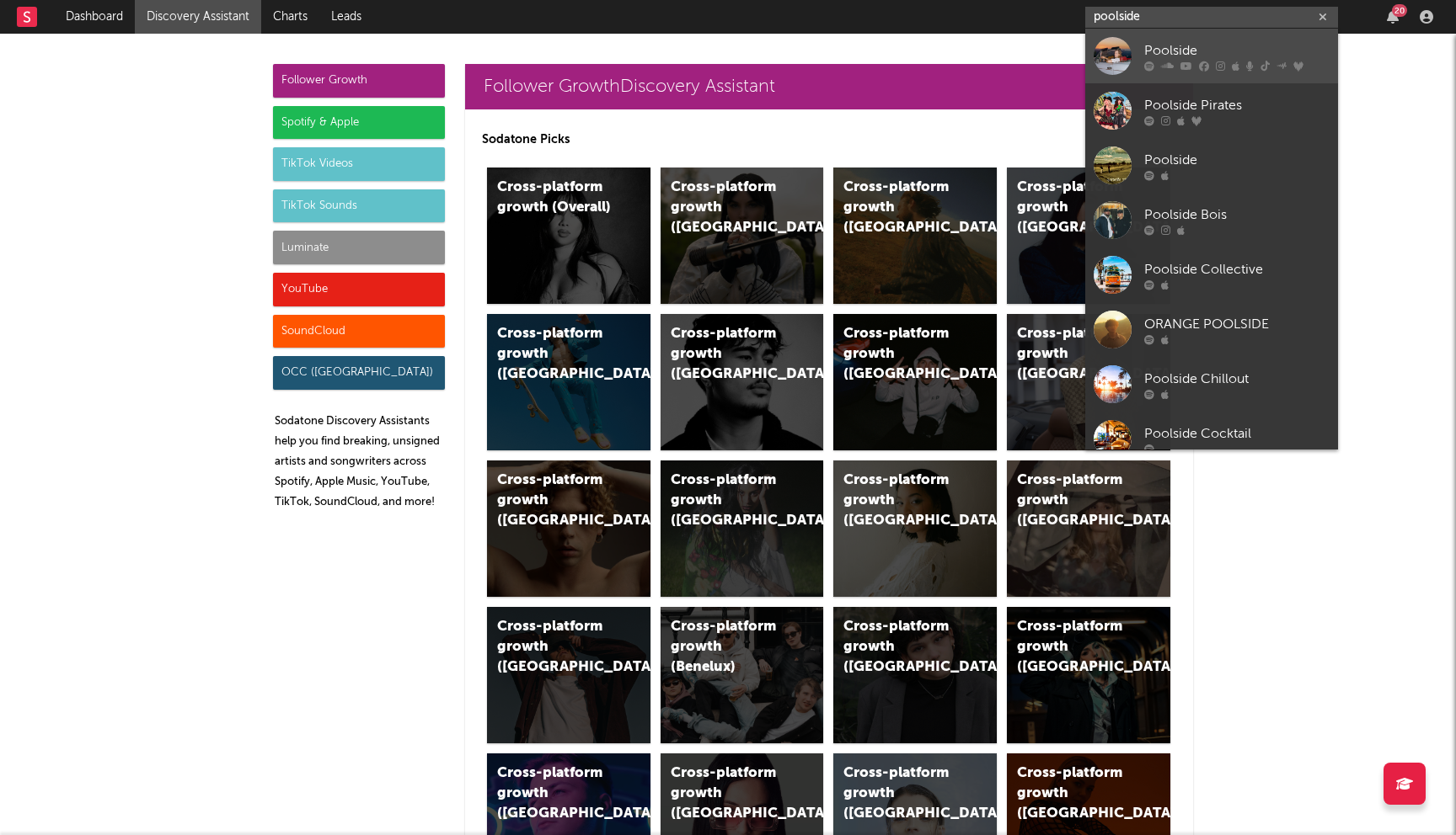
type input "poolside"
click at [1226, 53] on div "Poolside" at bounding box center [1236, 50] width 185 height 20
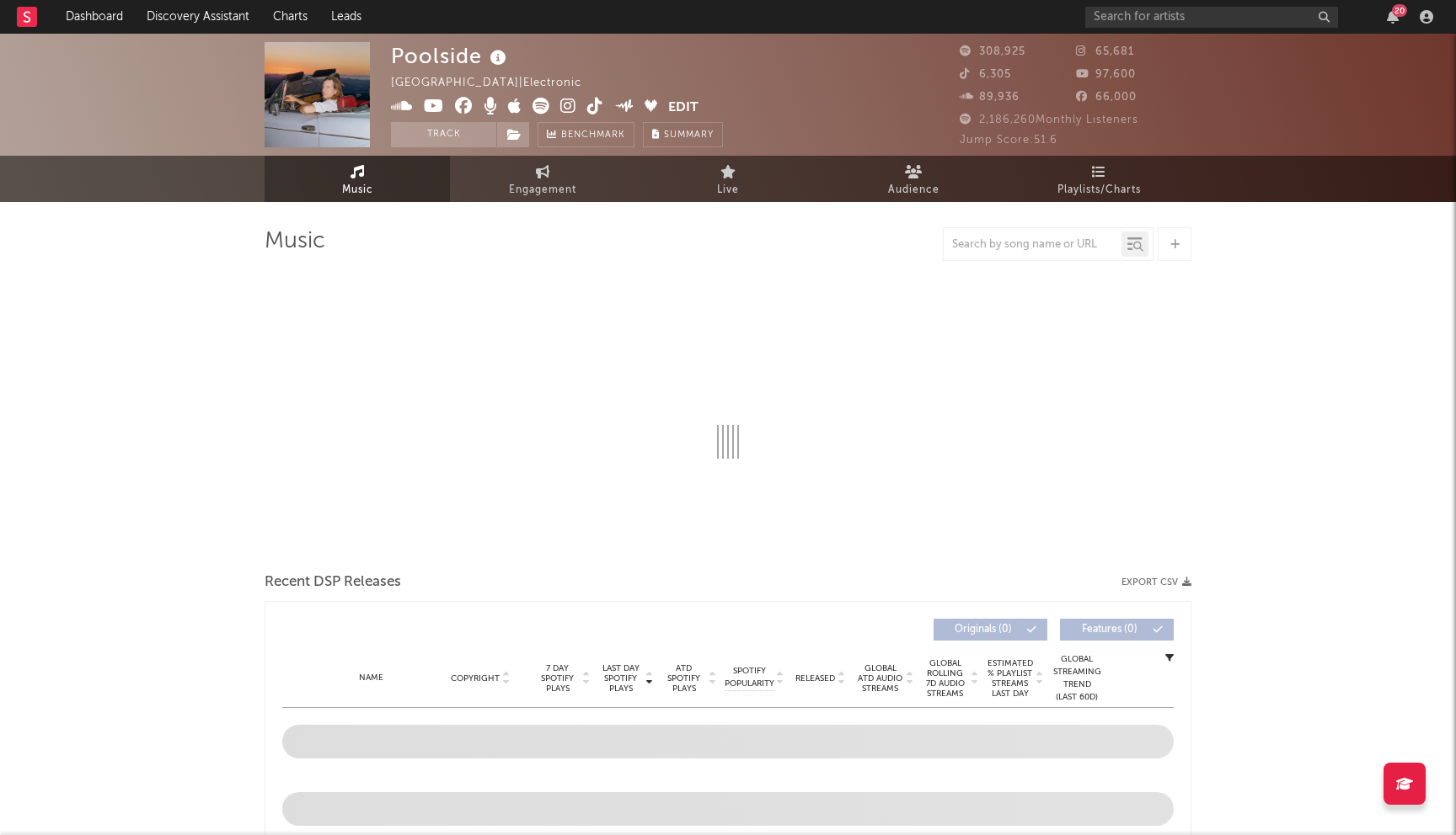
select select "6m"
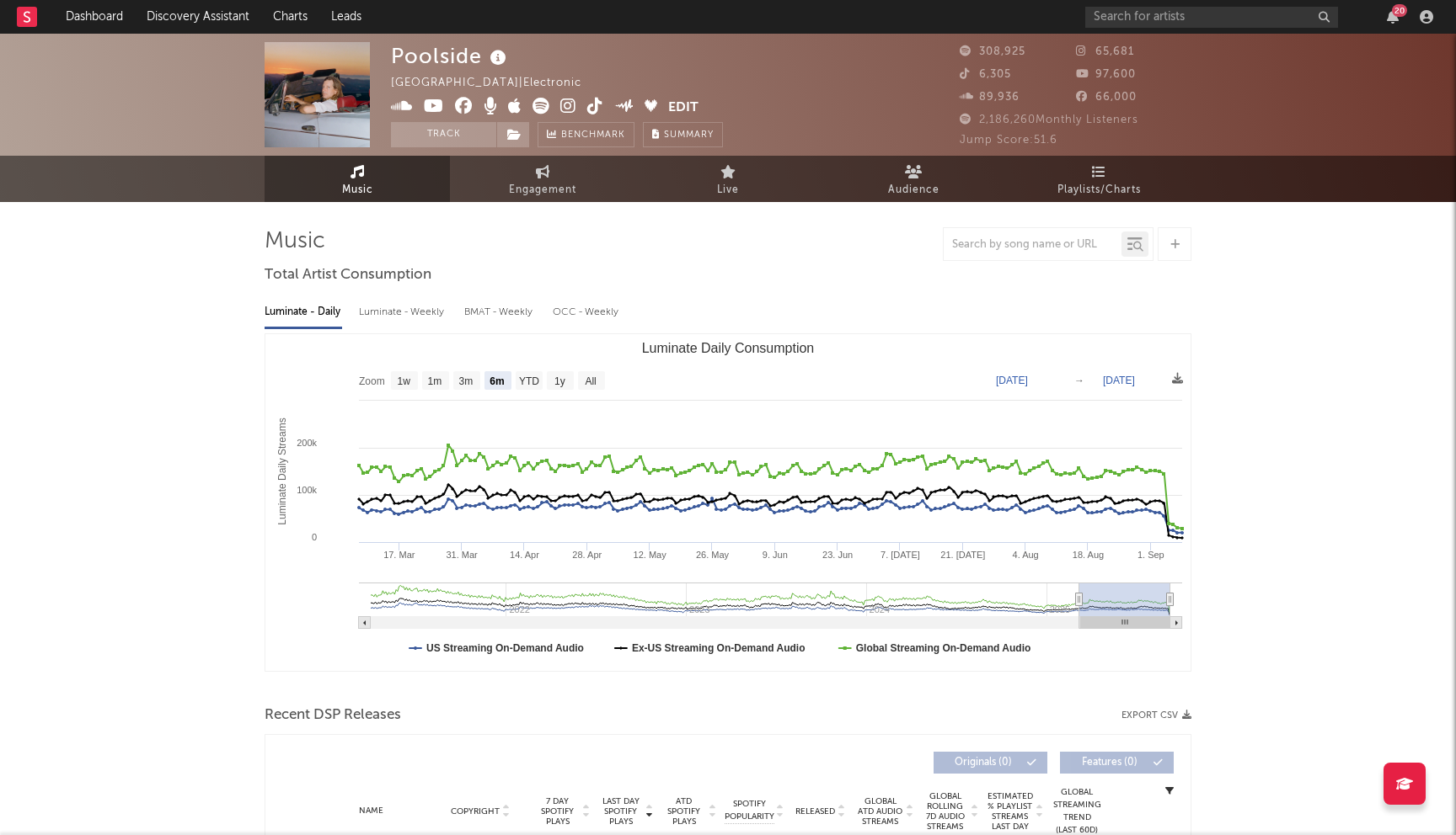
select select "6m"
click at [455, 109] on icon at bounding box center [463, 105] width 17 height 17
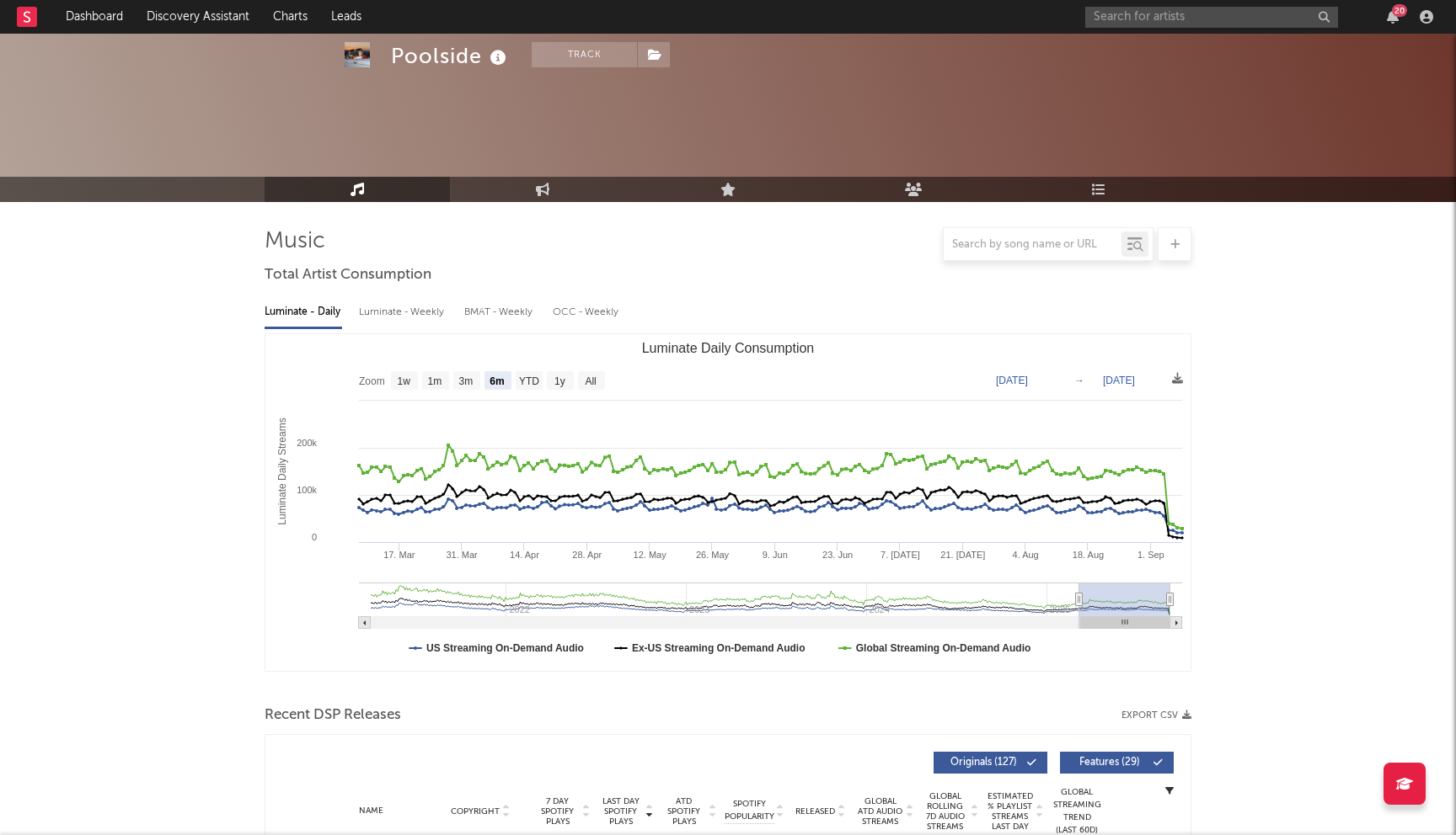
select select "6m"
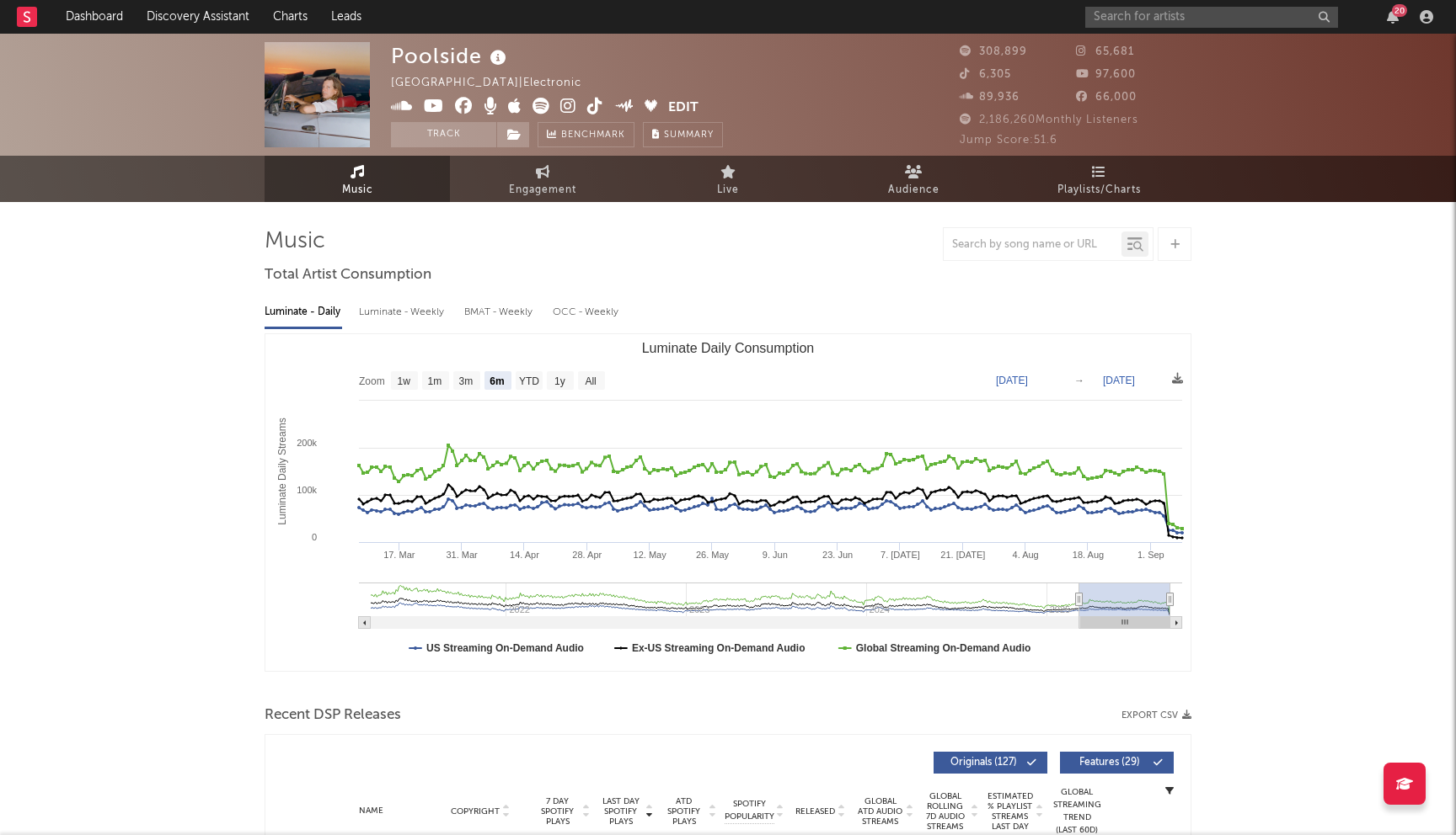
select select "6m"
click at [1138, 18] on input "text" at bounding box center [1211, 17] width 253 height 21
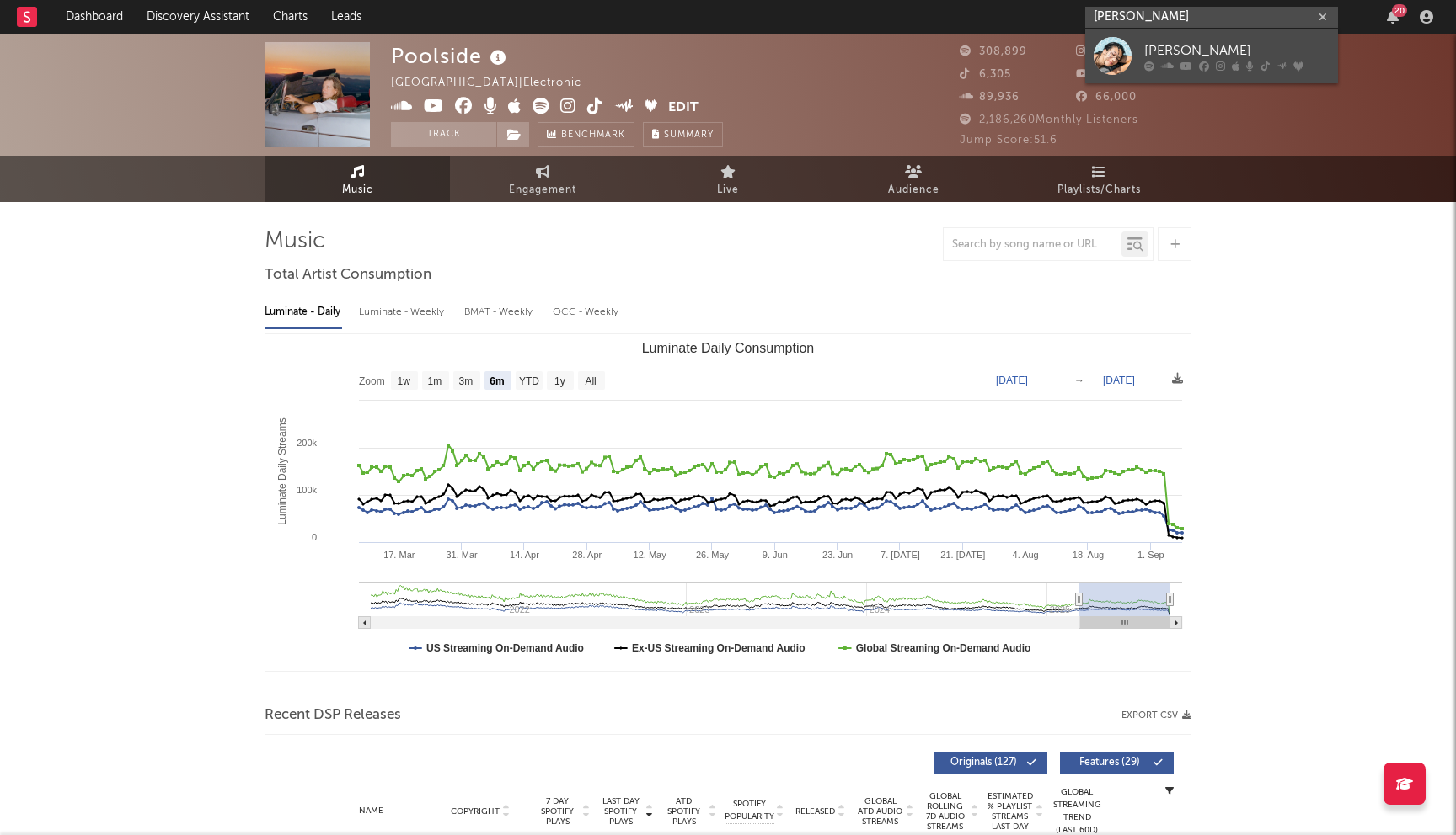
type input "brooke alexx"
click at [1167, 63] on icon at bounding box center [1167, 66] width 13 height 10
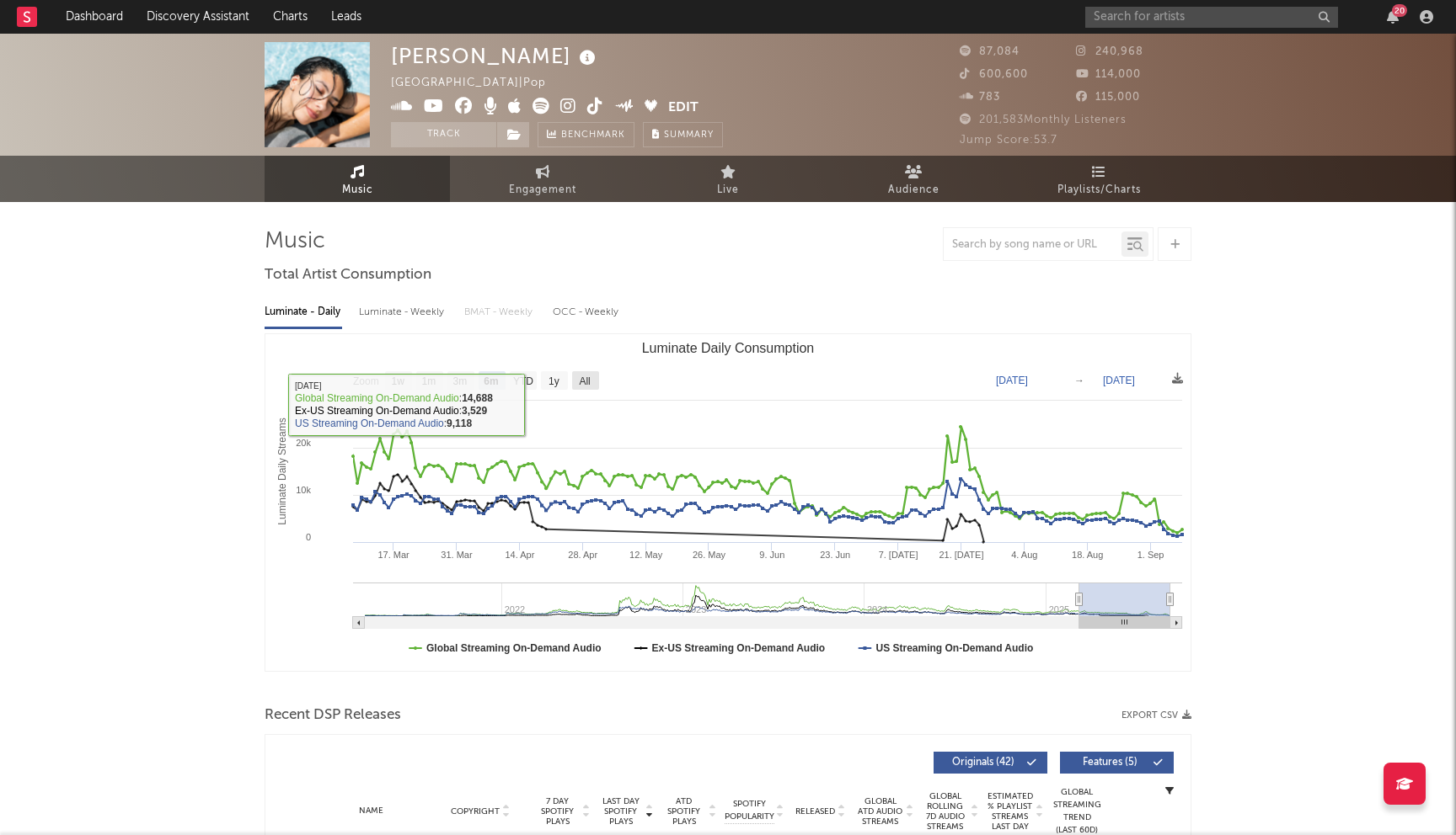
click at [581, 382] on text "All" at bounding box center [584, 381] width 11 height 12
select select "All"
type input "2021-03-31"
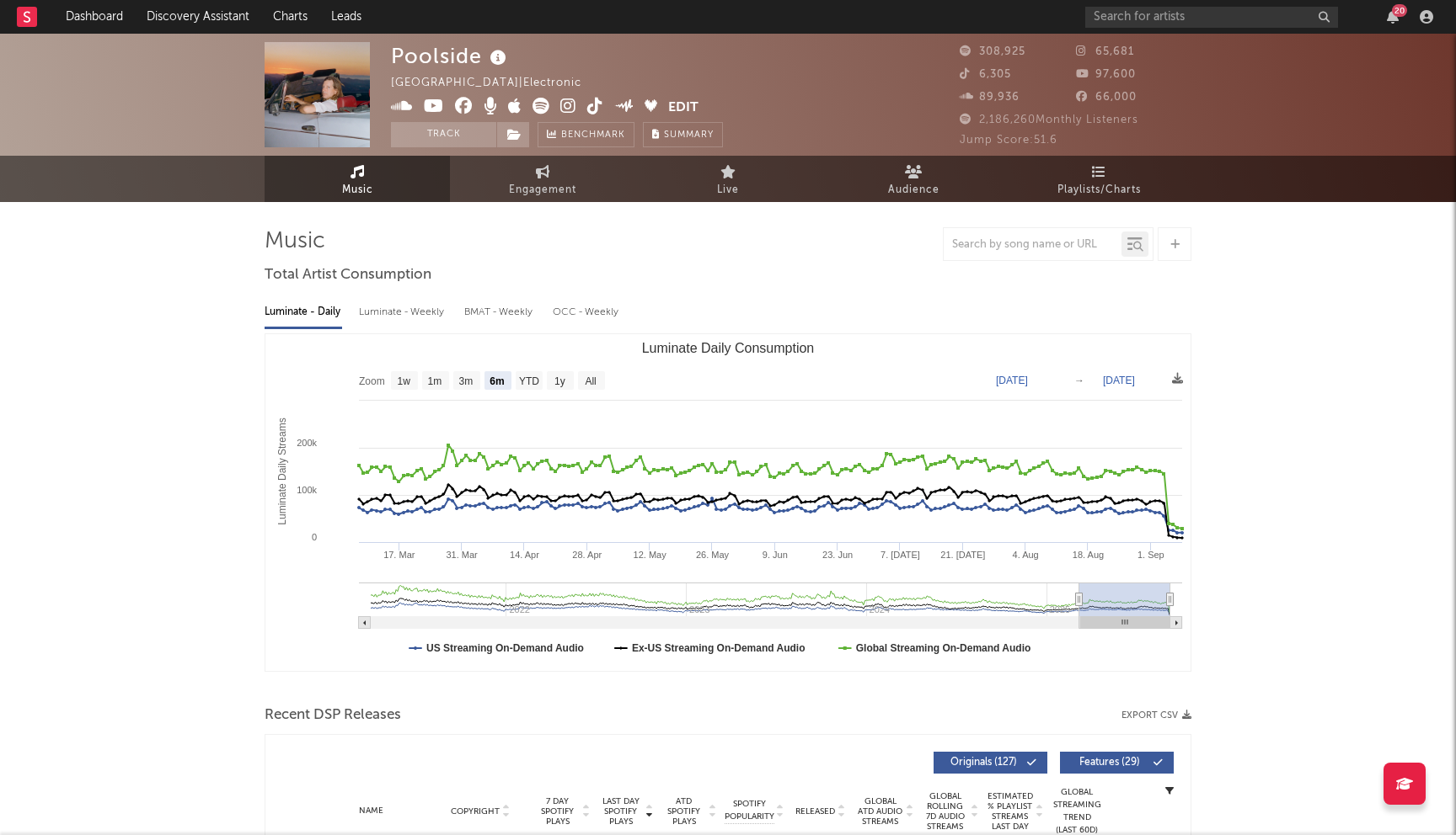
select select "6m"
click at [1160, 7] on input "text" at bounding box center [1211, 17] width 253 height 21
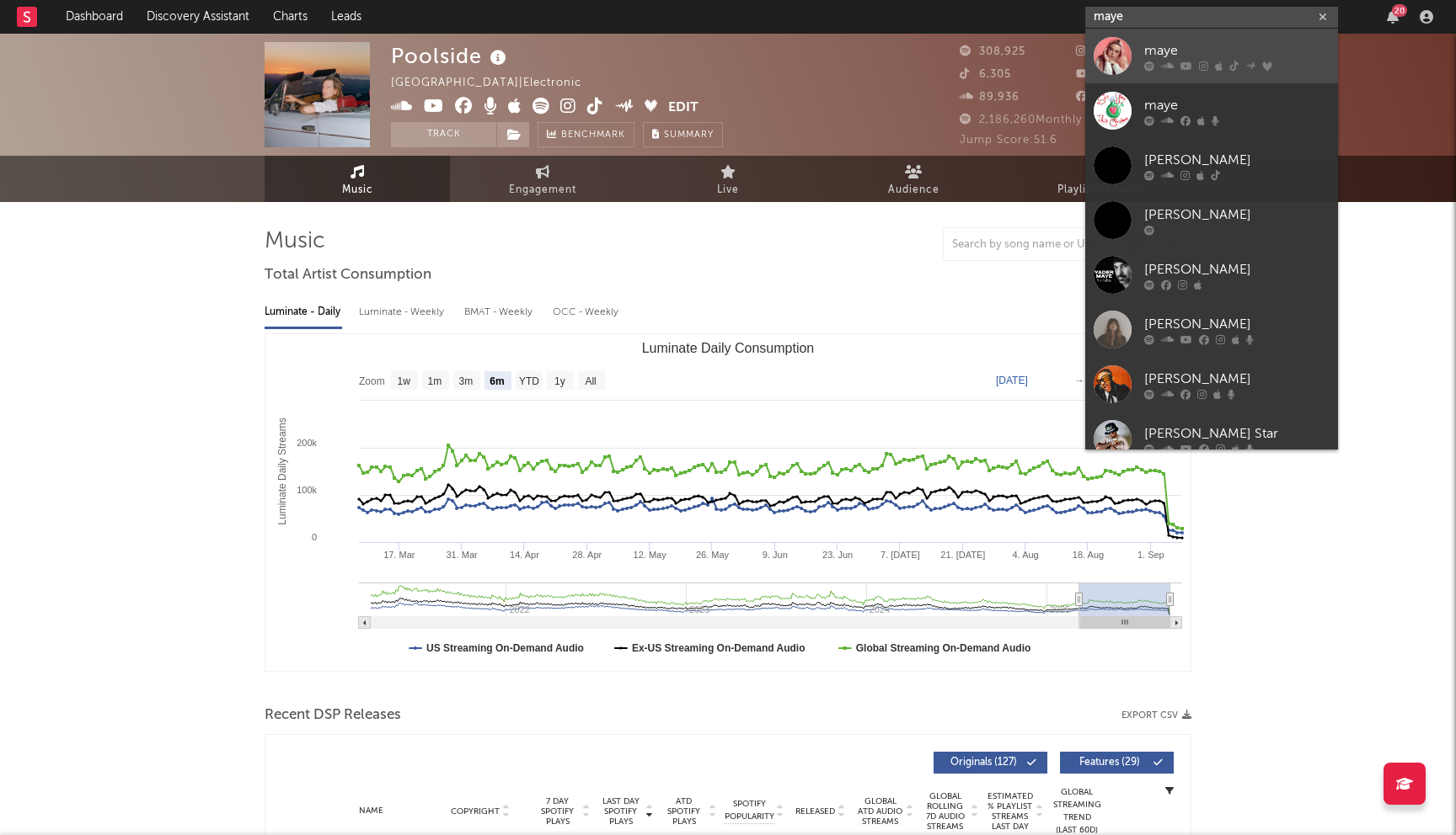
type input "maye"
click at [1160, 62] on icon at bounding box center [1167, 66] width 13 height 10
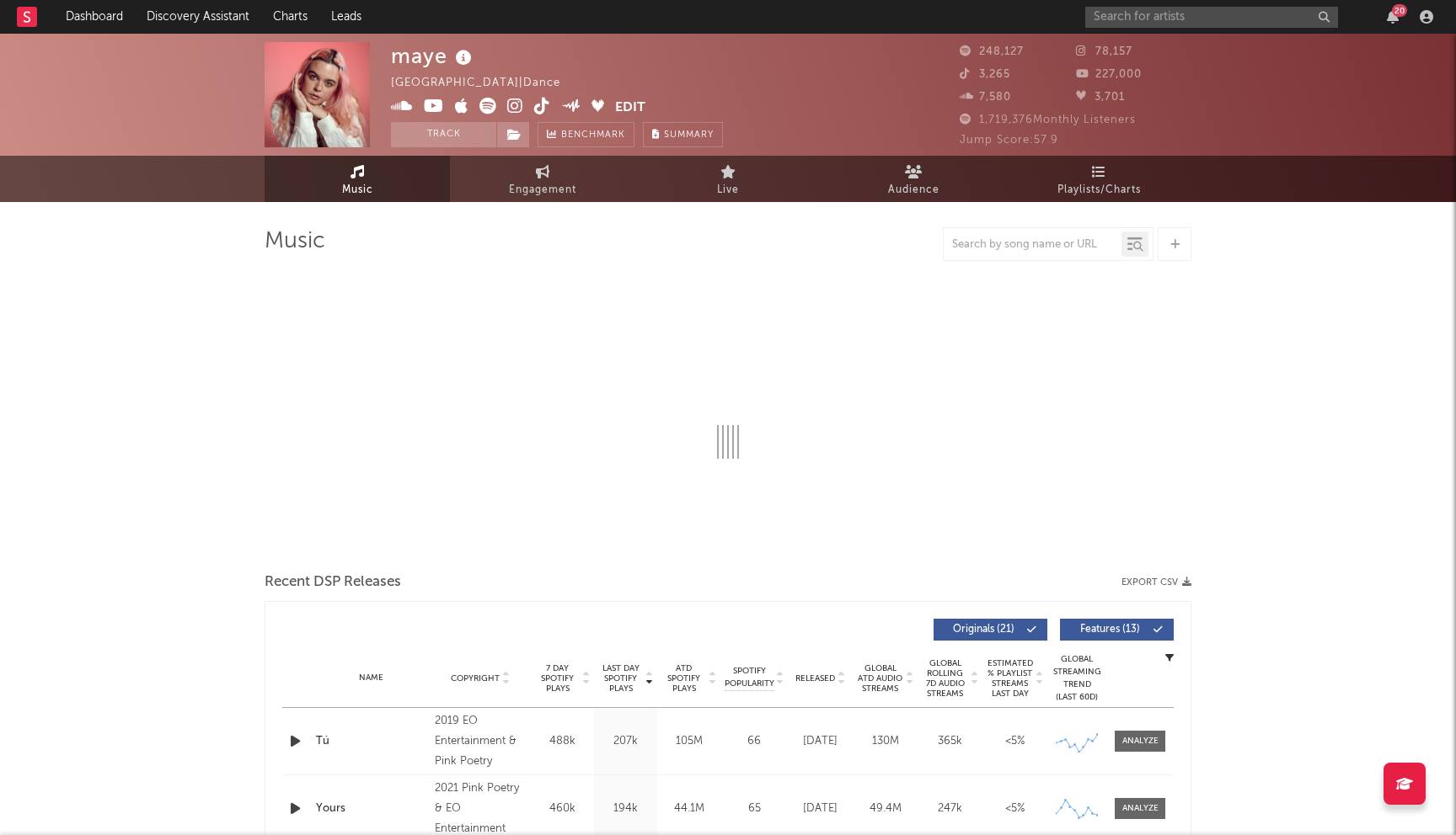
select select "6m"
